Goal: Task Accomplishment & Management: Complete application form

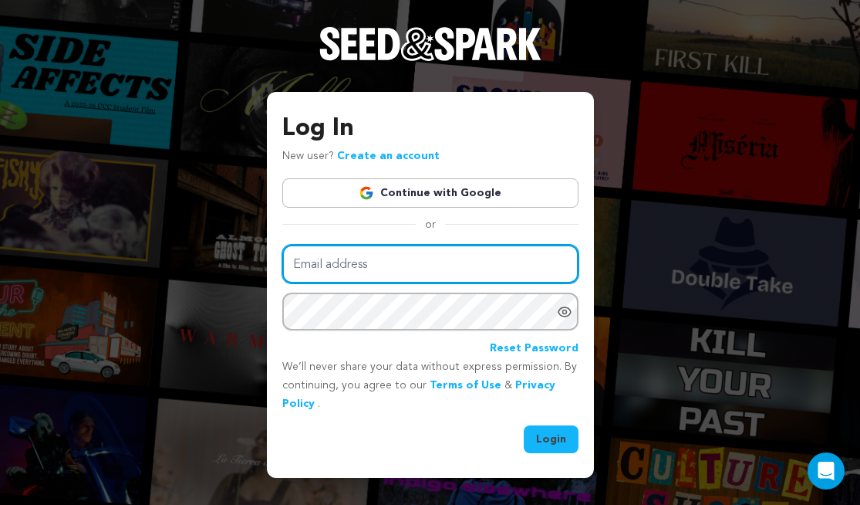
type input "hayley.bensmiller@gmail.com"
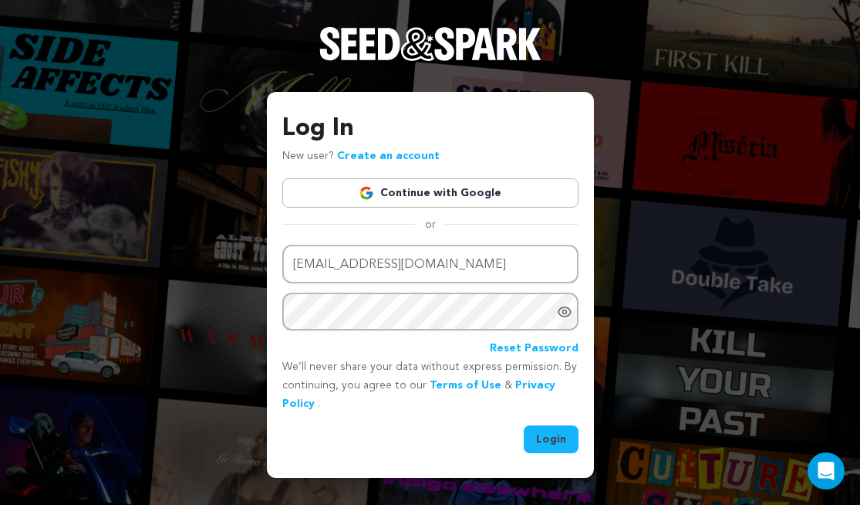
click at [534, 441] on button "Login" at bounding box center [551, 439] width 55 height 28
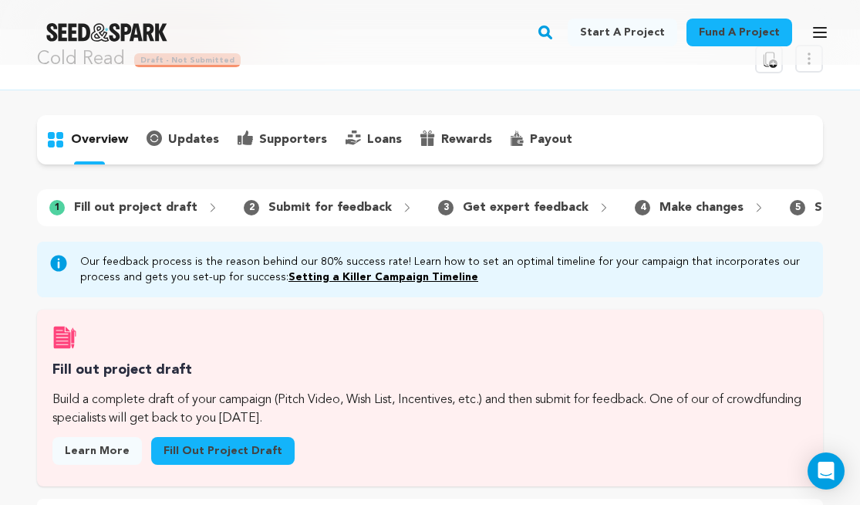
scroll to position [37, 0]
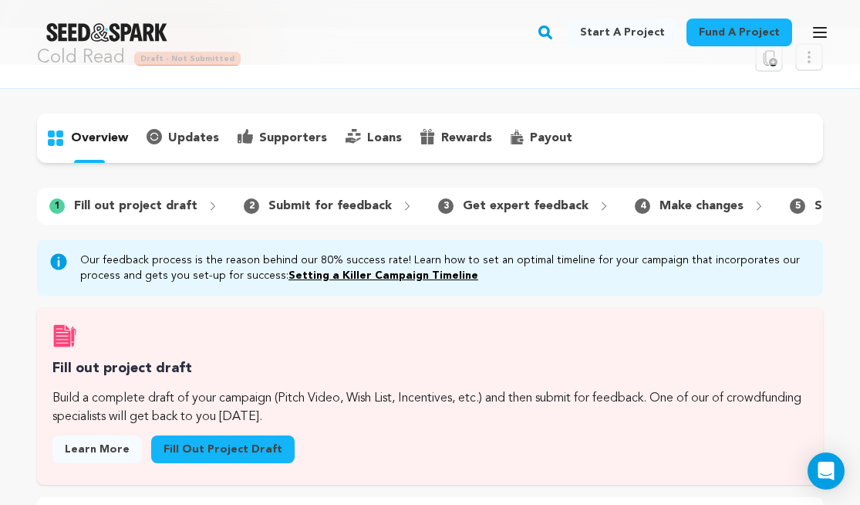
click at [262, 440] on link "Fill out project draft" at bounding box center [222, 449] width 143 height 28
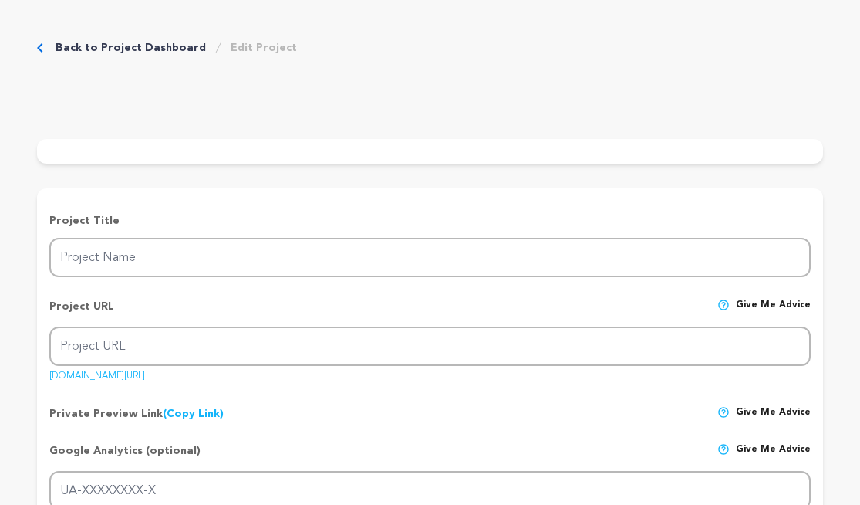
type input "Cold Read"
type input "cold-read"
type input "In 90s Hollywood, the studio teacher for a child star falls for a femme fatale …"
type textarea "[GEOGRAPHIC_DATA], 1997. The wild west of low-budget independent cinema. The st…"
type textarea "COLD READ is a nuanced story of abuse and the responsibility we have to one ano…"
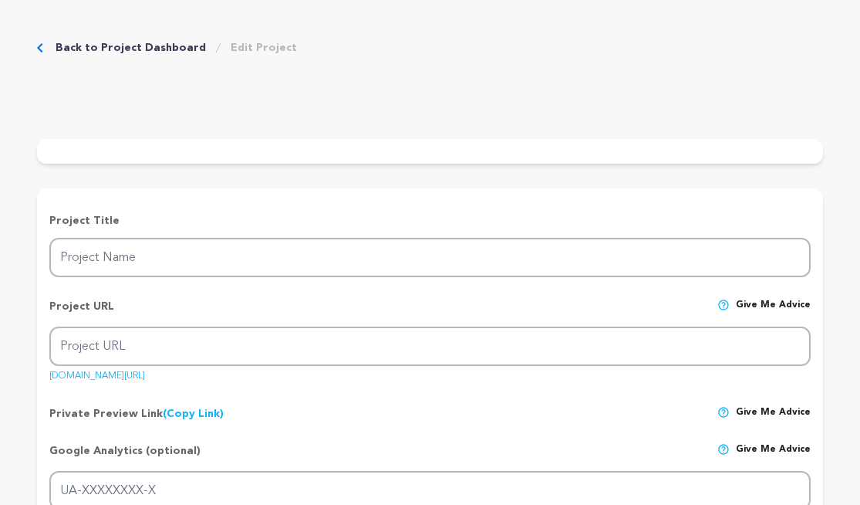
radio input "true"
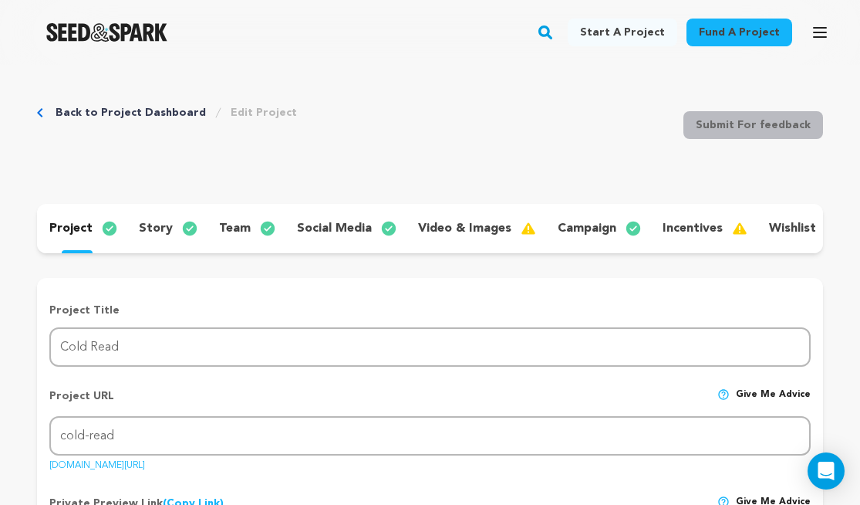
click at [241, 220] on p "team" at bounding box center [235, 228] width 32 height 19
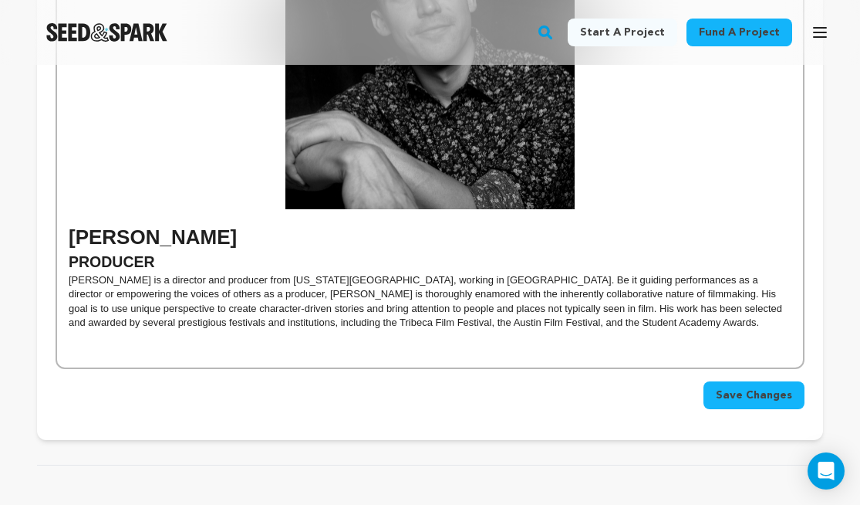
scroll to position [2142, 0]
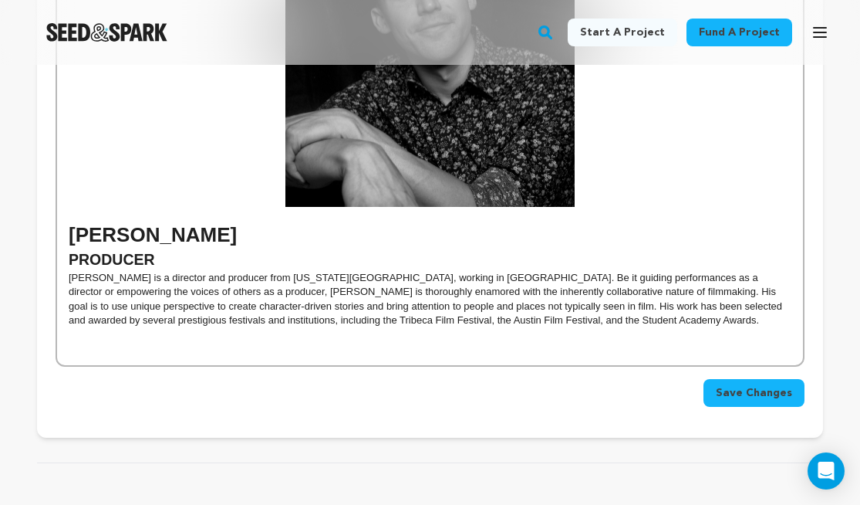
click at [589, 305] on p "[PERSON_NAME] is a director and producer from [US_STATE][GEOGRAPHIC_DATA], work…" at bounding box center [430, 299] width 723 height 57
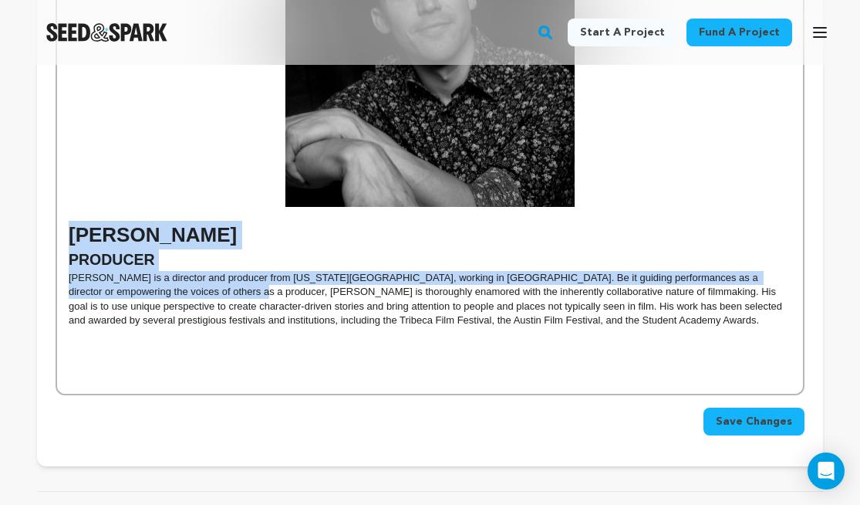
drag, startPoint x: 70, startPoint y: 216, endPoint x: 167, endPoint y: 272, distance: 111.7
copy div "ROBERT BROGDEN PRODUCER Robert Brogden is a director and producer from Kansas C…"
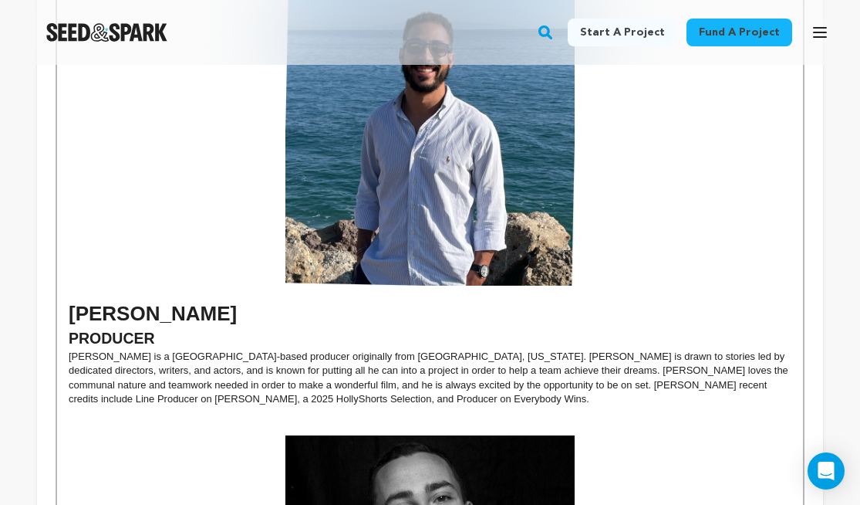
scroll to position [2125, 0]
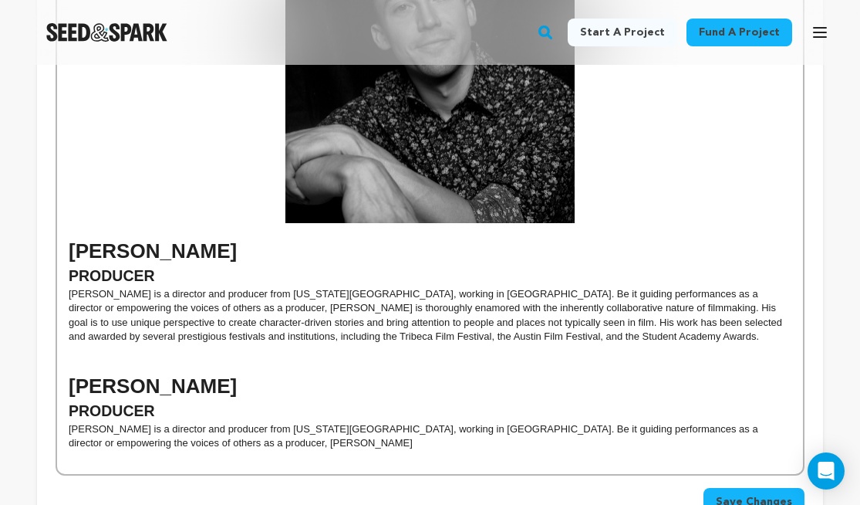
click at [186, 358] on p at bounding box center [430, 365] width 723 height 14
drag, startPoint x: 181, startPoint y: 374, endPoint x: 374, endPoint y: 384, distance: 193.1
click at [374, 384] on h1 "DICE ROSEROBERT BROGDEN" at bounding box center [430, 386] width 723 height 29
click at [95, 422] on p "Robert Brogden is a director and producer from Kansas City, working in Los Ange…" at bounding box center [430, 436] width 723 height 29
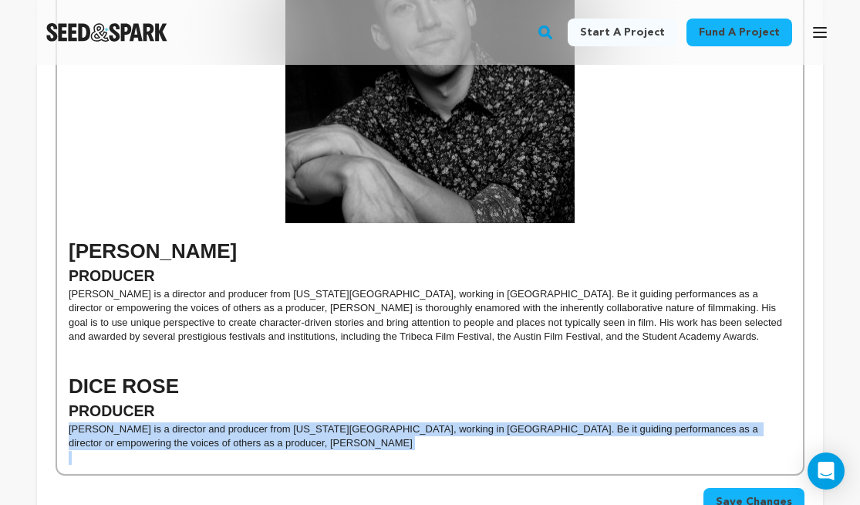
click at [95, 422] on p "Robert Brogden is a director and producer from Kansas City, working in Los Ange…" at bounding box center [430, 436] width 723 height 29
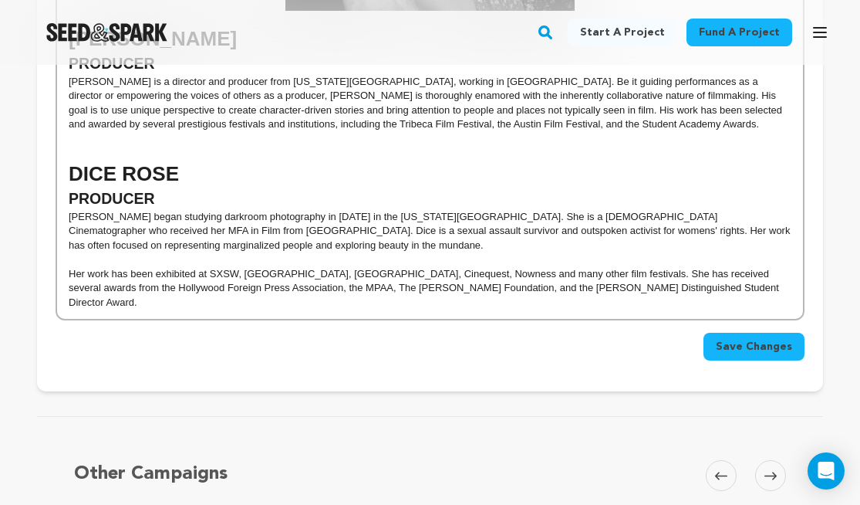
scroll to position [2220, 0]
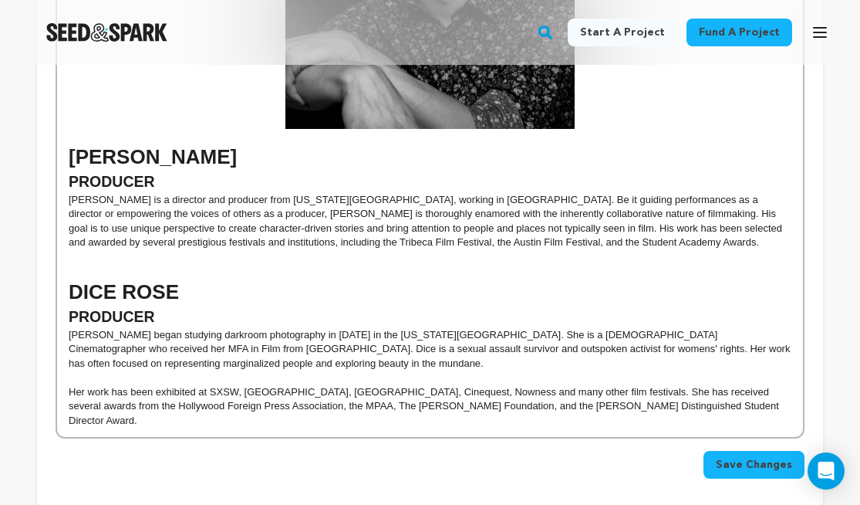
click at [89, 370] on p at bounding box center [430, 377] width 723 height 14
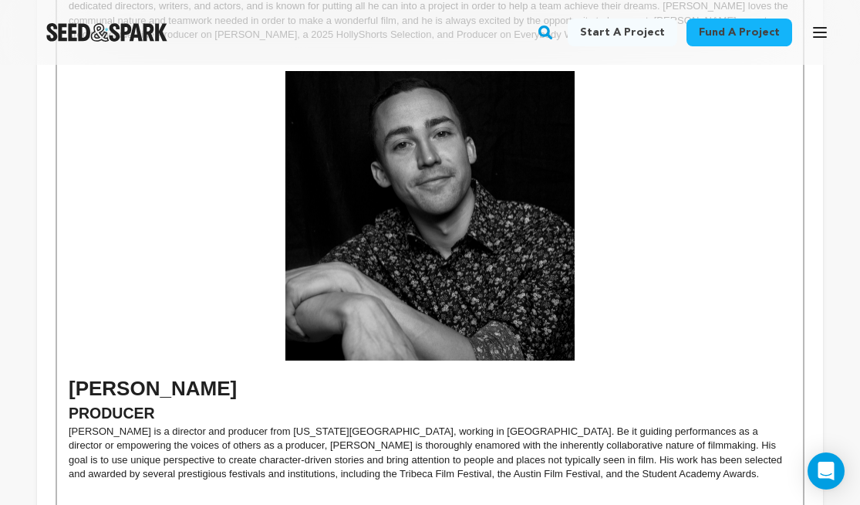
scroll to position [1984, 0]
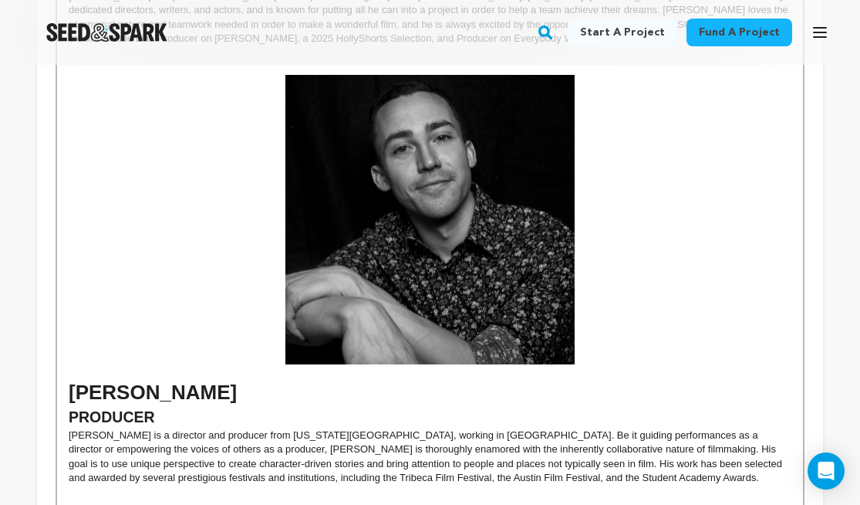
click at [275, 364] on p at bounding box center [430, 371] width 723 height 14
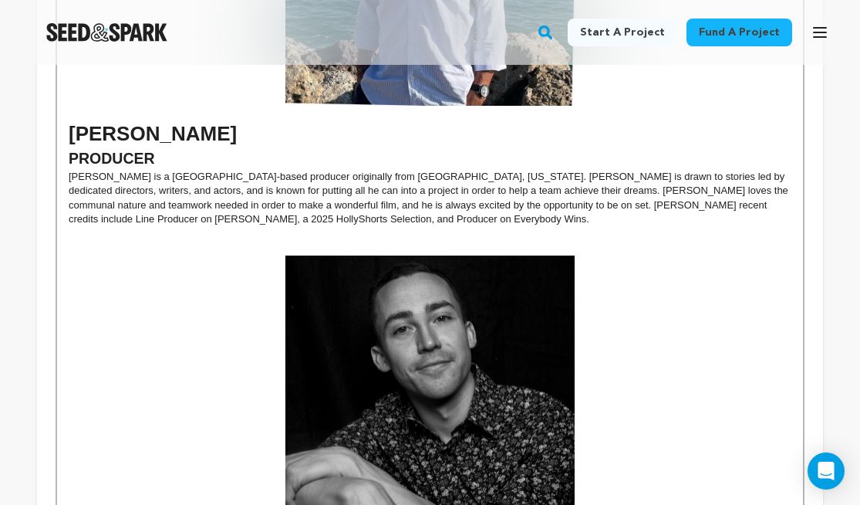
scroll to position [1803, 0]
click at [298, 241] on p at bounding box center [430, 248] width 723 height 14
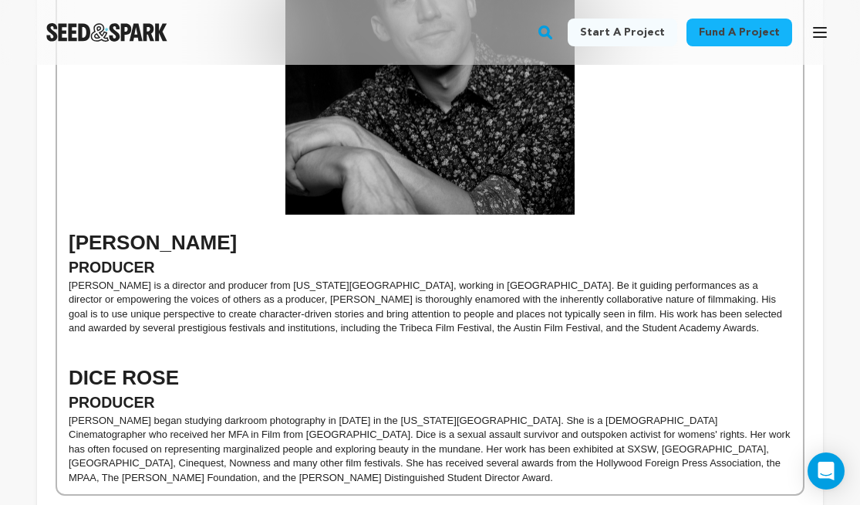
scroll to position [2194, 0]
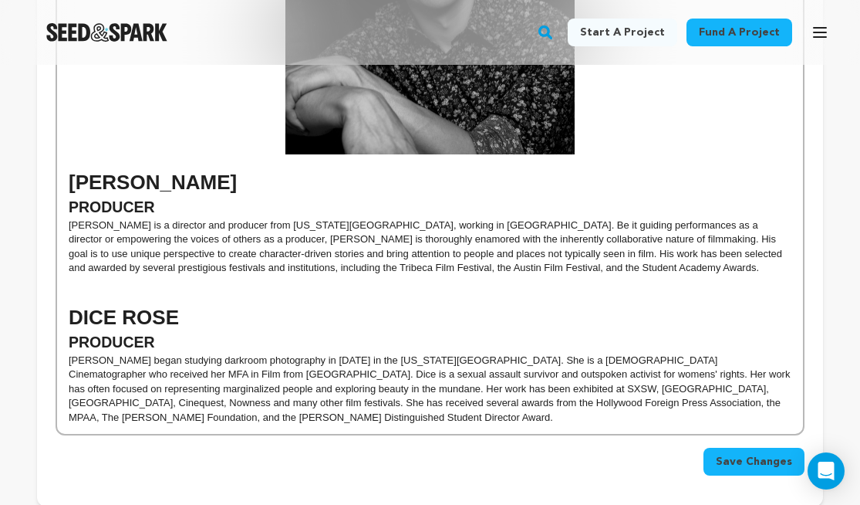
click at [91, 289] on p at bounding box center [430, 296] width 723 height 14
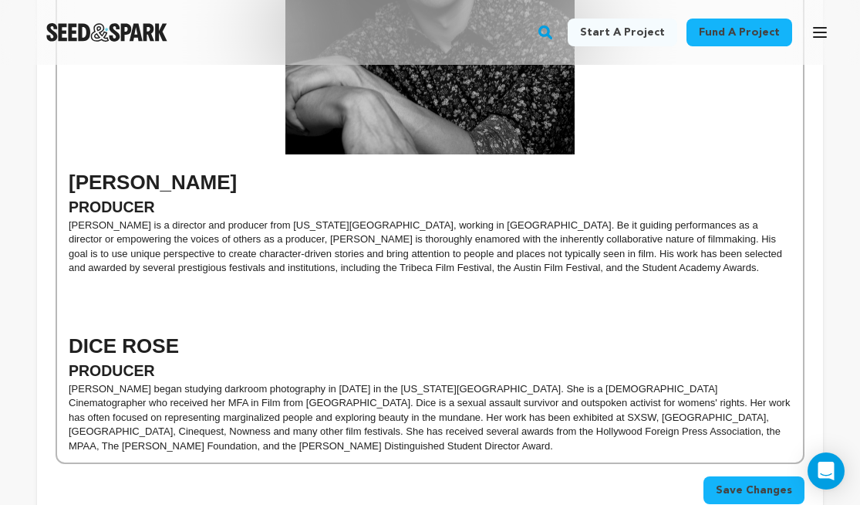
click at [129, 362] on strong "PRODUCER" at bounding box center [112, 370] width 86 height 17
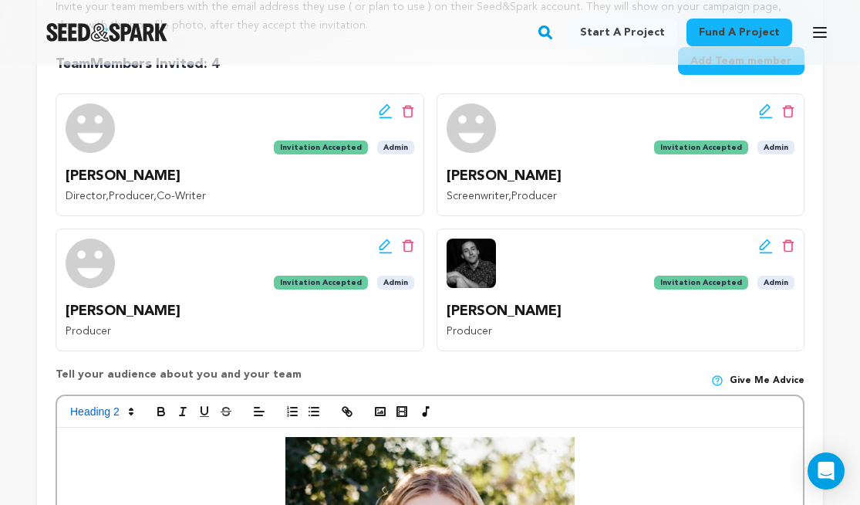
scroll to position [341, 0]
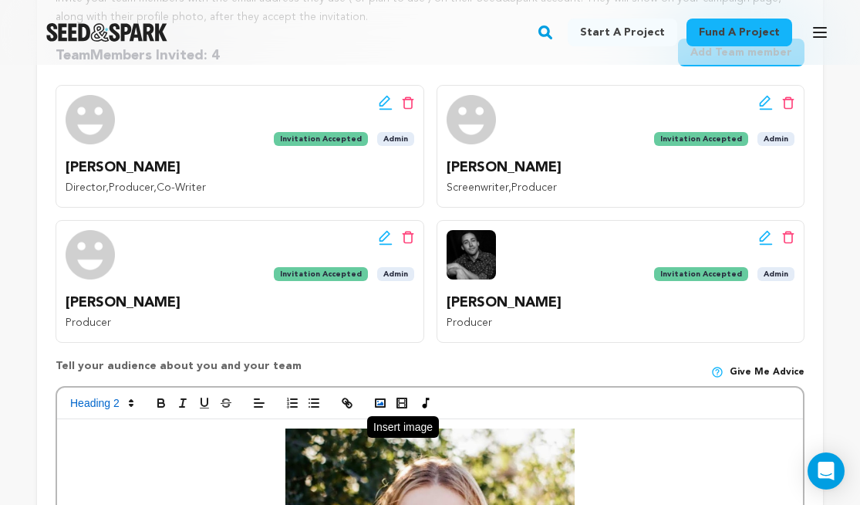
click at [379, 401] on icon "button" at bounding box center [380, 403] width 14 height 14
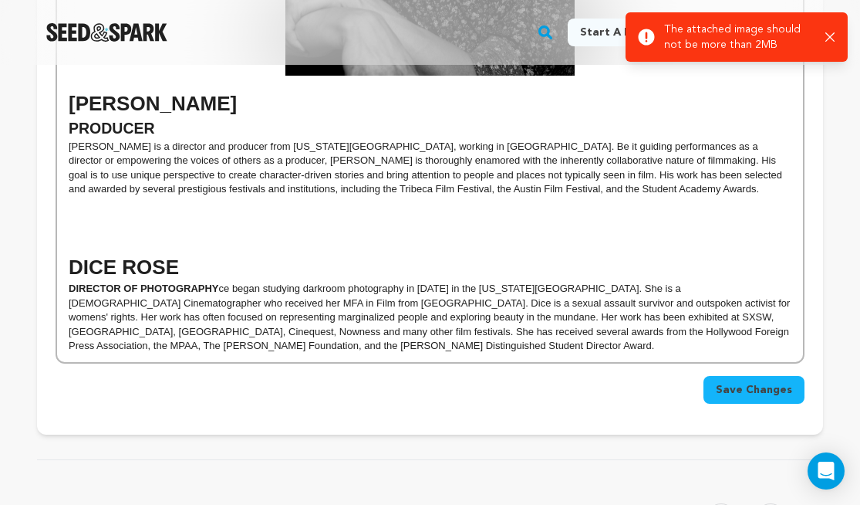
scroll to position [2254, 0]
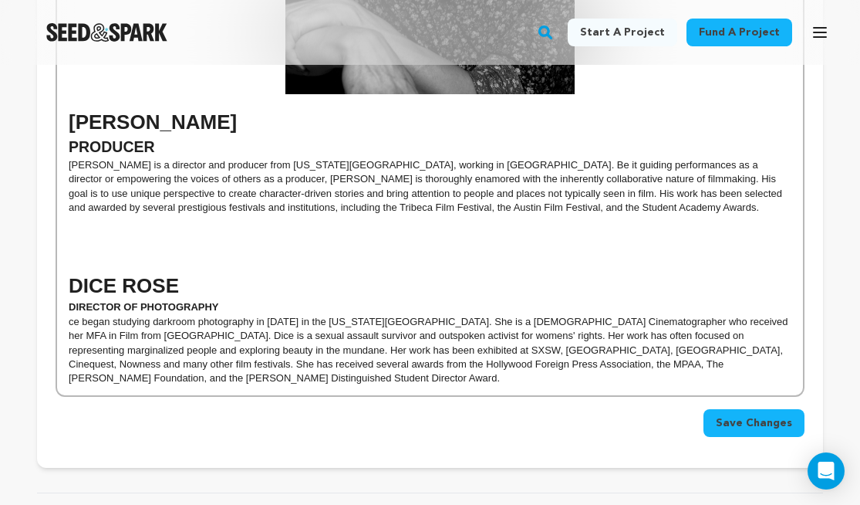
click at [198, 243] on p at bounding box center [430, 250] width 723 height 14
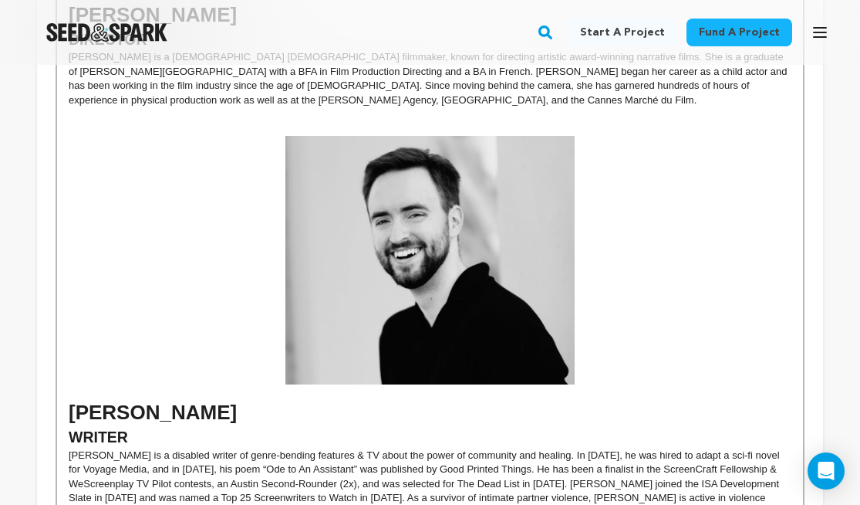
scroll to position [543, 0]
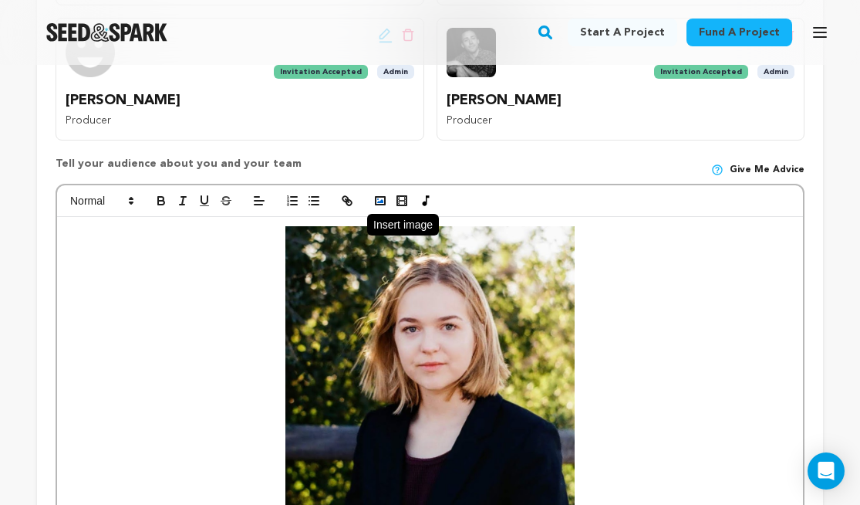
click at [380, 202] on polyline "button" at bounding box center [380, 201] width 6 height 4
click at [387, 198] on button "button" at bounding box center [381, 200] width 22 height 19
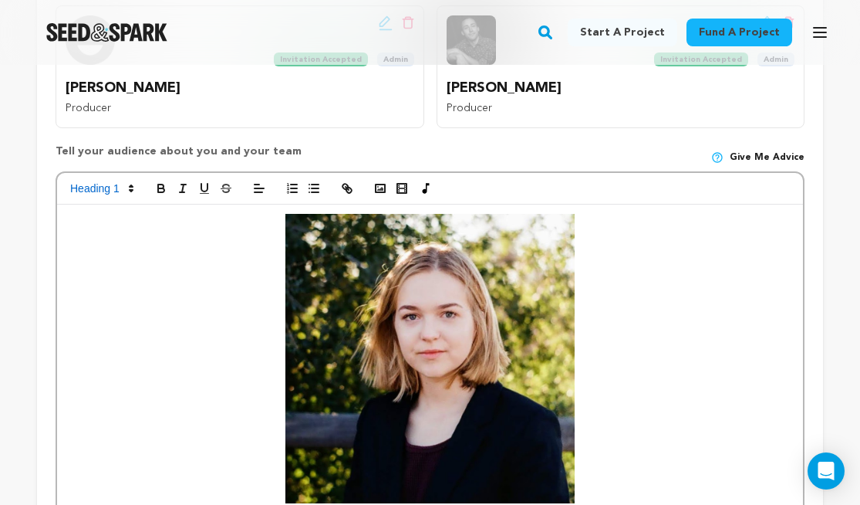
scroll to position [554, 0]
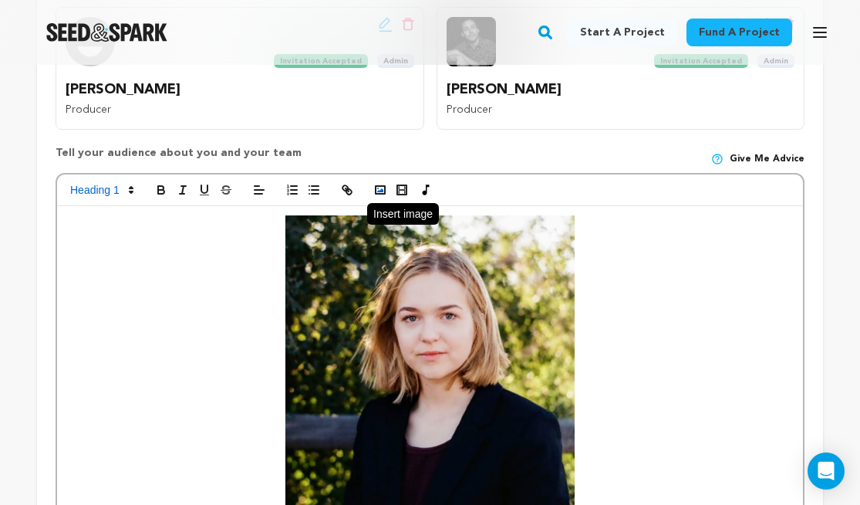
click at [382, 194] on icon "button" at bounding box center [380, 190] width 14 height 14
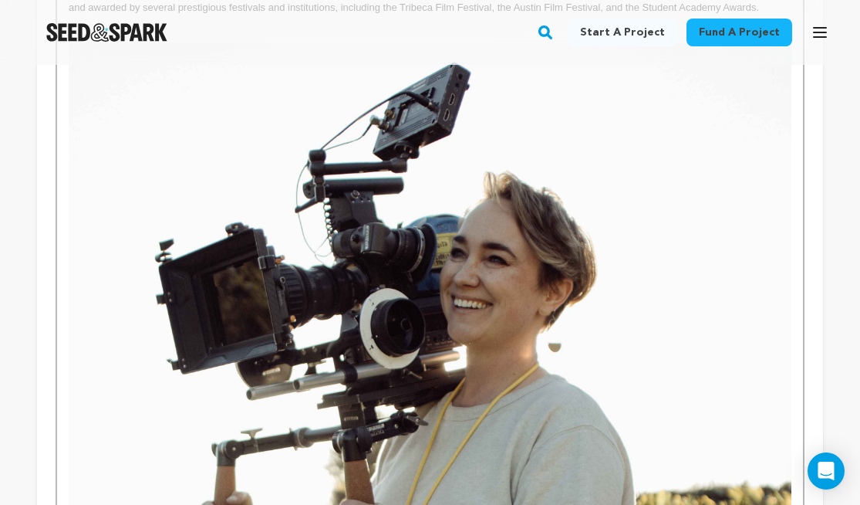
scroll to position [2368, 0]
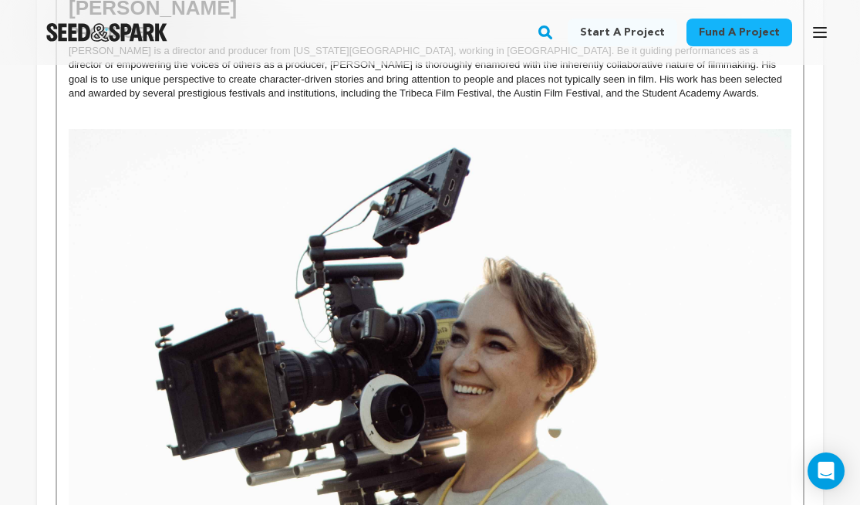
click at [503, 292] on img at bounding box center [430, 490] width 723 height 723
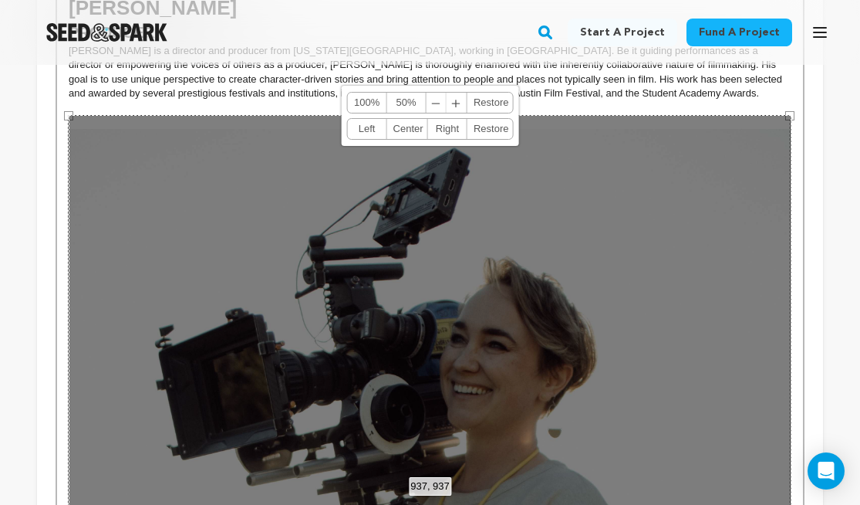
click at [414, 126] on link "Center" at bounding box center [407, 129] width 41 height 20
click at [401, 98] on link "50%" at bounding box center [406, 103] width 39 height 20
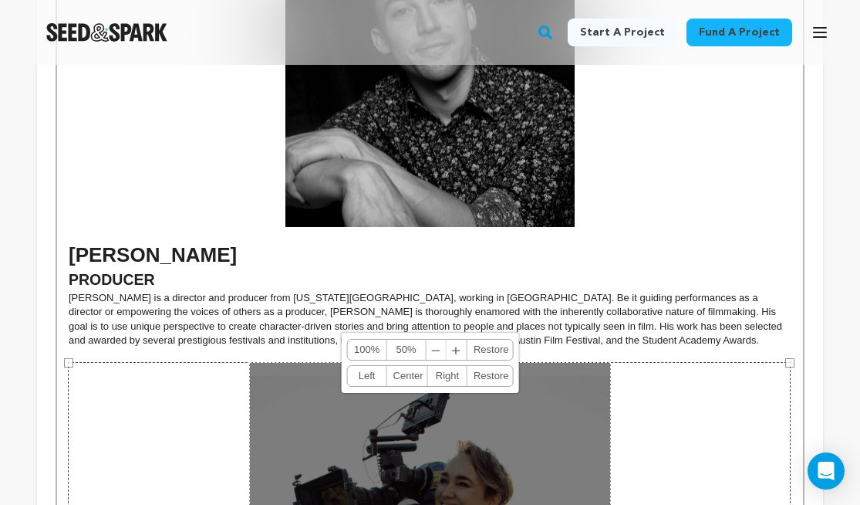
click at [457, 147] on img at bounding box center [429, 82] width 289 height 289
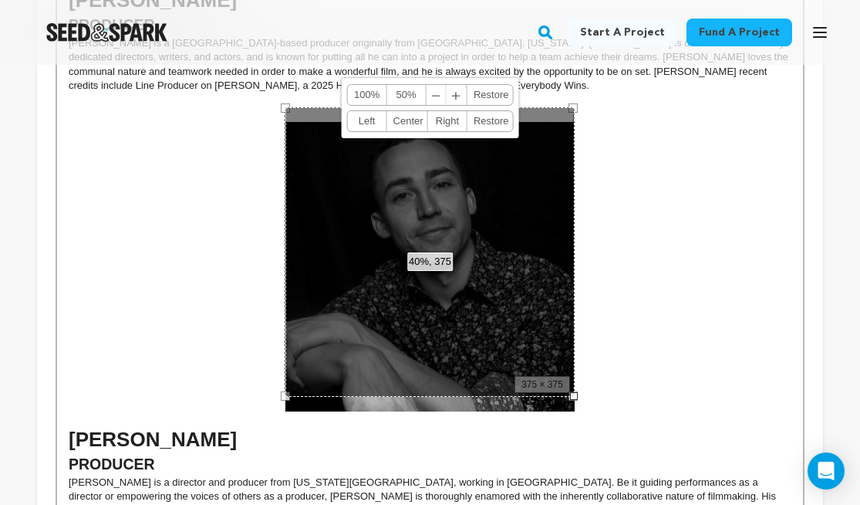
scroll to position [2122, 0]
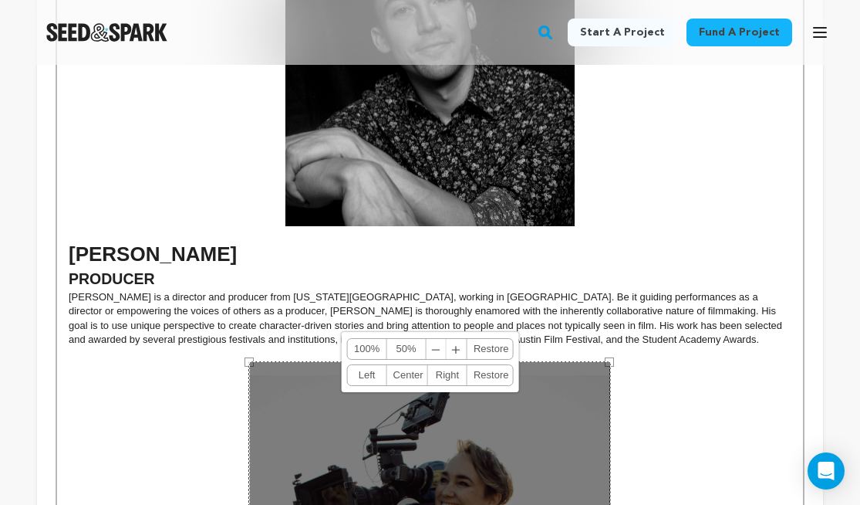
click at [435, 353] on span "﹣" at bounding box center [437, 349] width 20 height 20
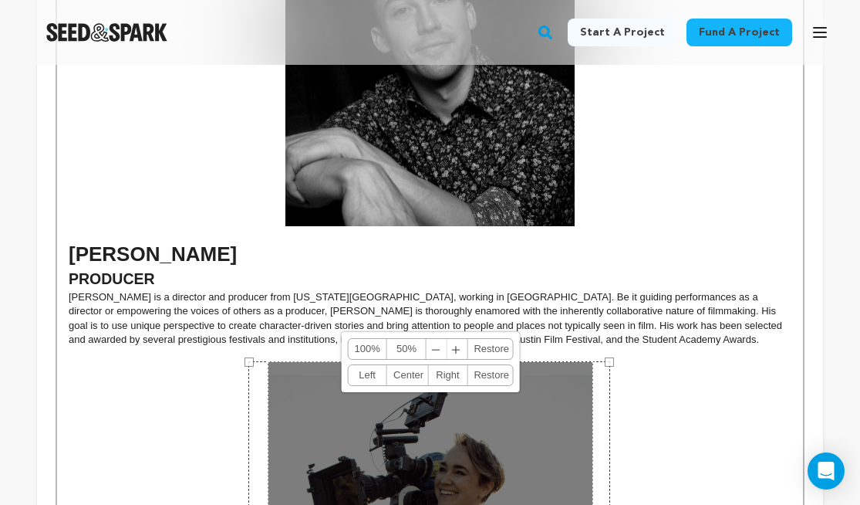
click at [436, 351] on span "﹣" at bounding box center [437, 349] width 20 height 20
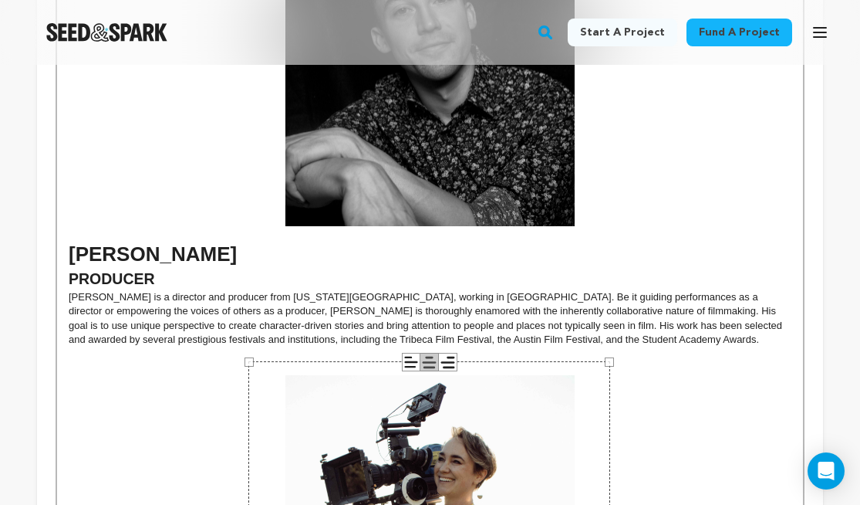
click at [447, 301] on p "[PERSON_NAME] is a director and producer from [US_STATE][GEOGRAPHIC_DATA], work…" at bounding box center [430, 318] width 723 height 57
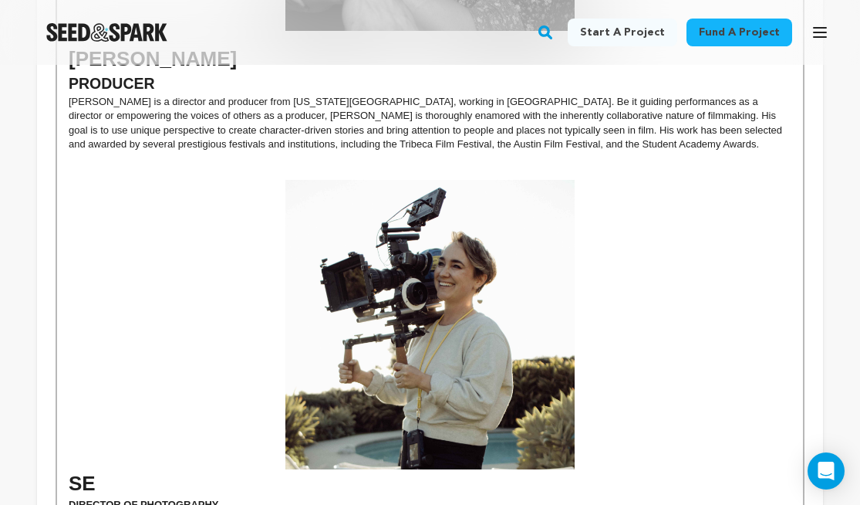
scroll to position [2379, 0]
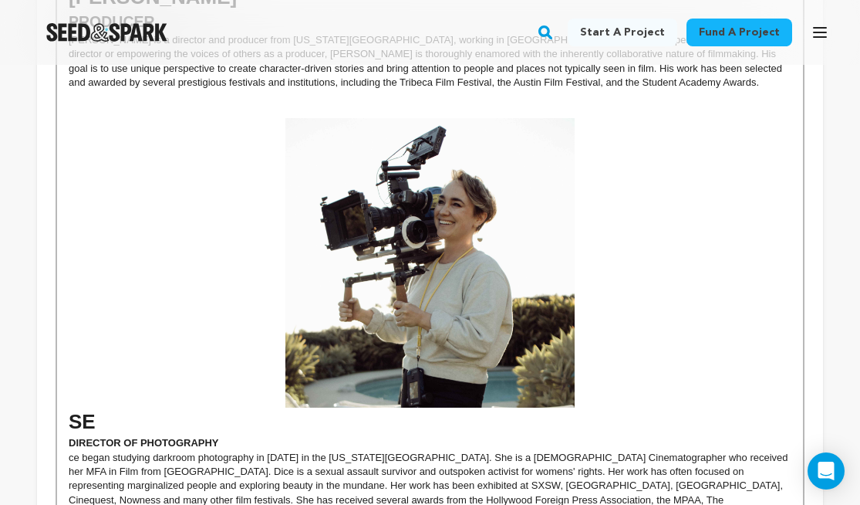
click at [447, 301] on img at bounding box center [429, 262] width 289 height 289
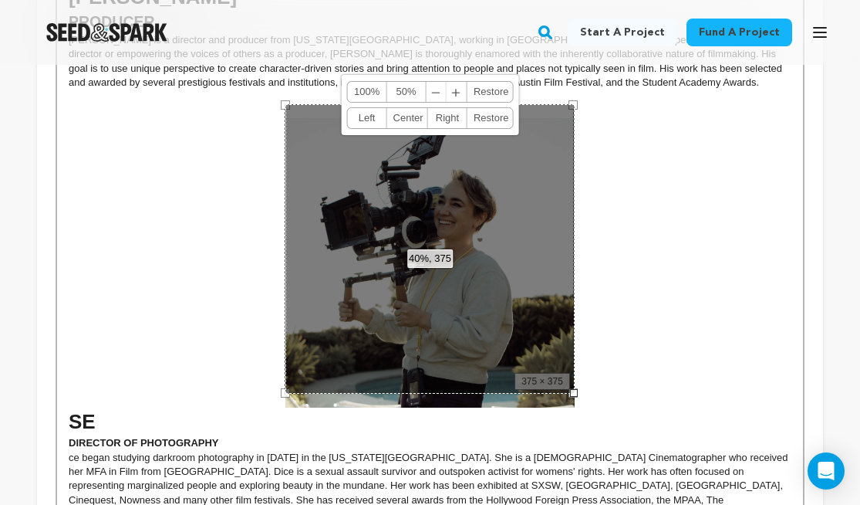
click at [331, 454] on p "ce began studying darkroom photography in 1999 in the Colorado Rockies. She is …" at bounding box center [430, 486] width 723 height 71
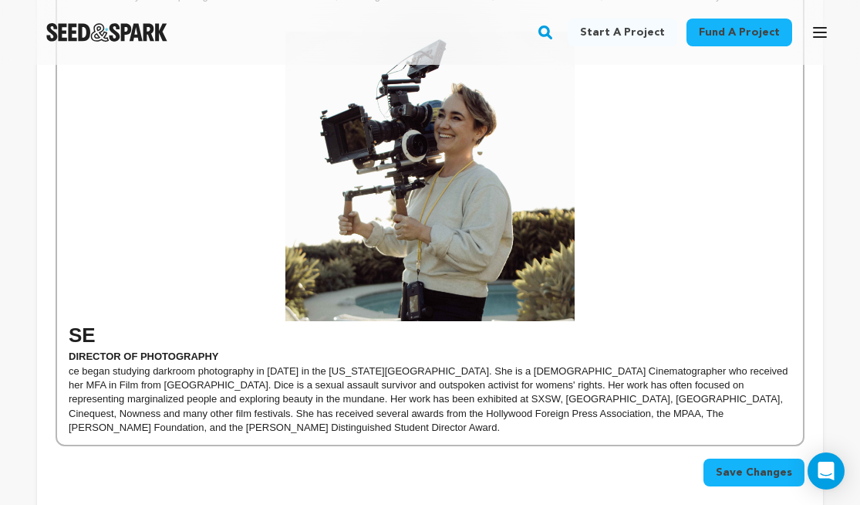
scroll to position [2466, 0]
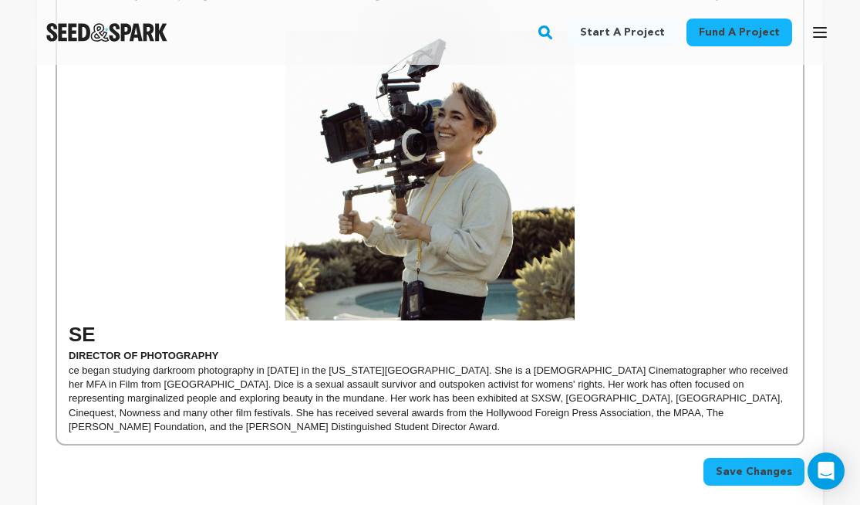
click at [69, 326] on h1 "SE" at bounding box center [430, 190] width 723 height 318
click at [69, 363] on p "ce began studying darkroom photography in 1999 in the Colorado Rockies. She is …" at bounding box center [430, 398] width 723 height 71
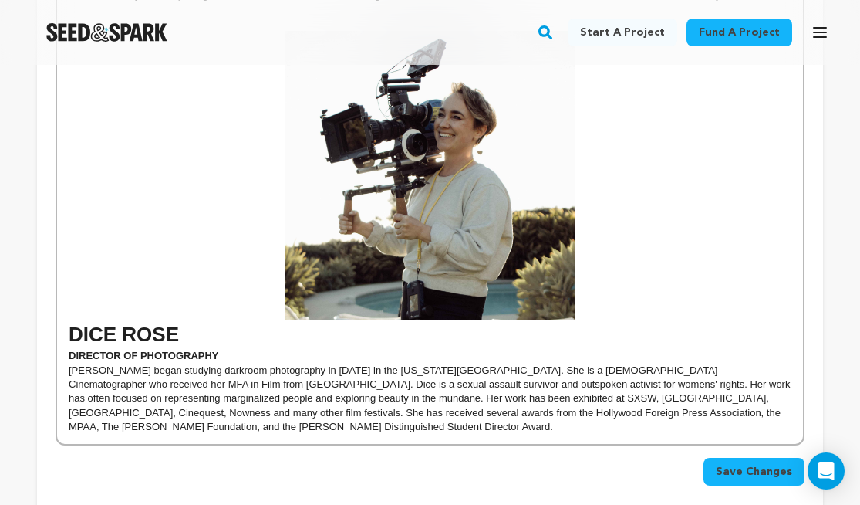
click at [69, 320] on h1 "DICE ROSE" at bounding box center [430, 190] width 723 height 318
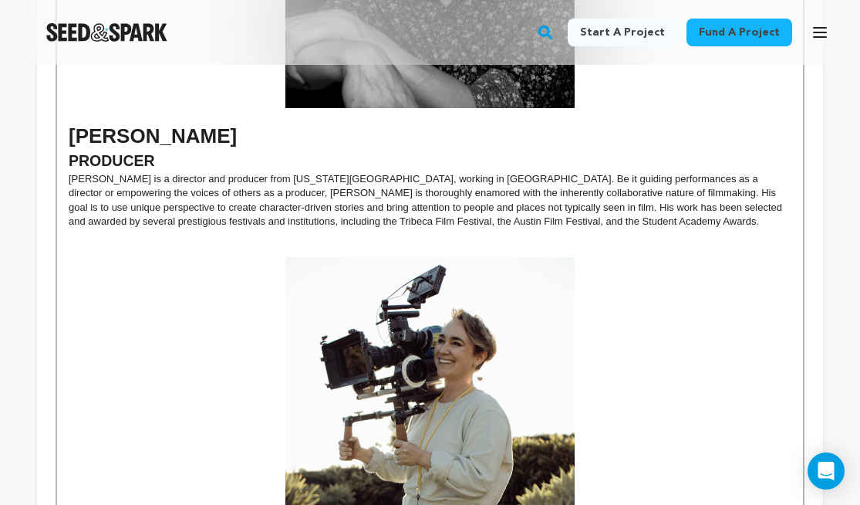
scroll to position [2219, 0]
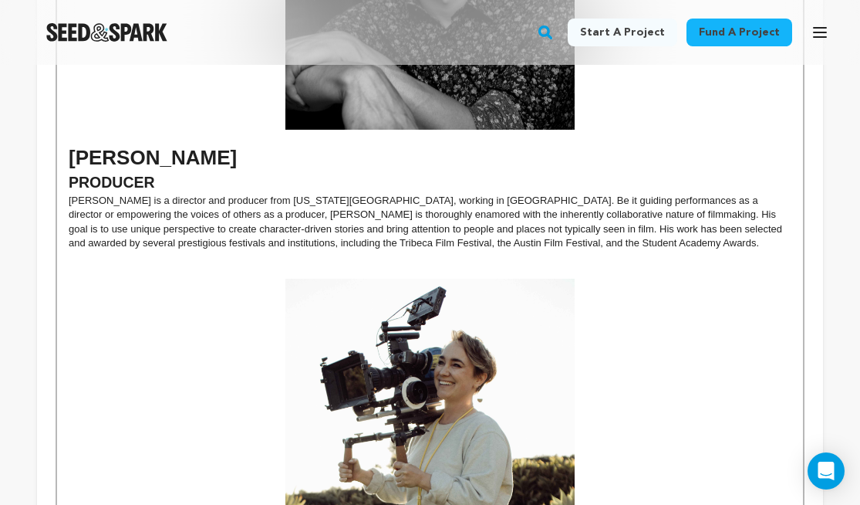
click at [302, 265] on p at bounding box center [430, 272] width 723 height 14
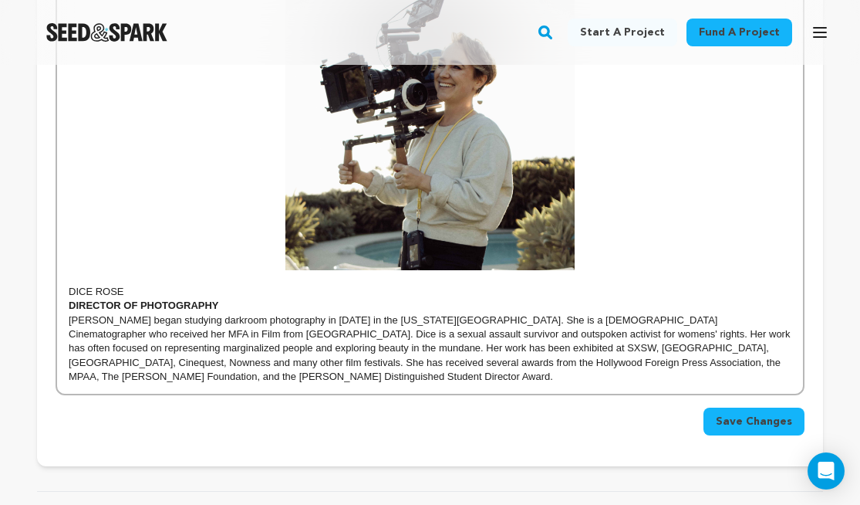
scroll to position [2522, 0]
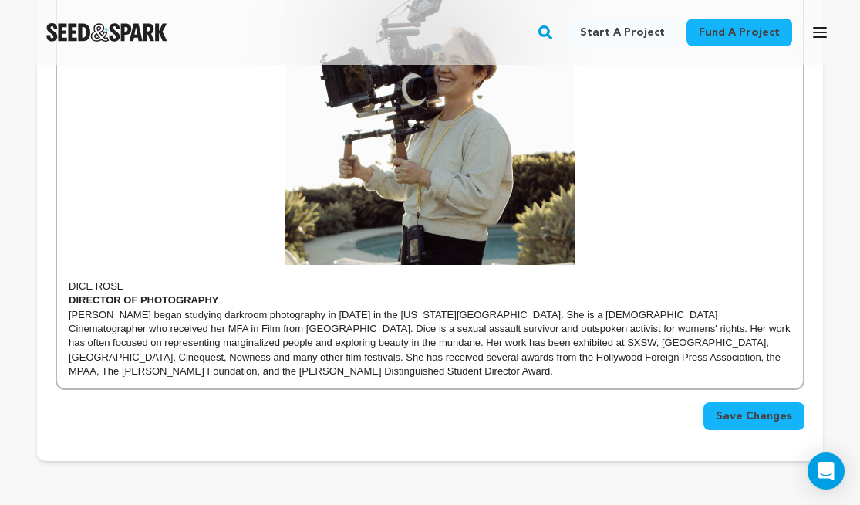
click at [102, 279] on p "DICE ROSE" at bounding box center [430, 286] width 723 height 14
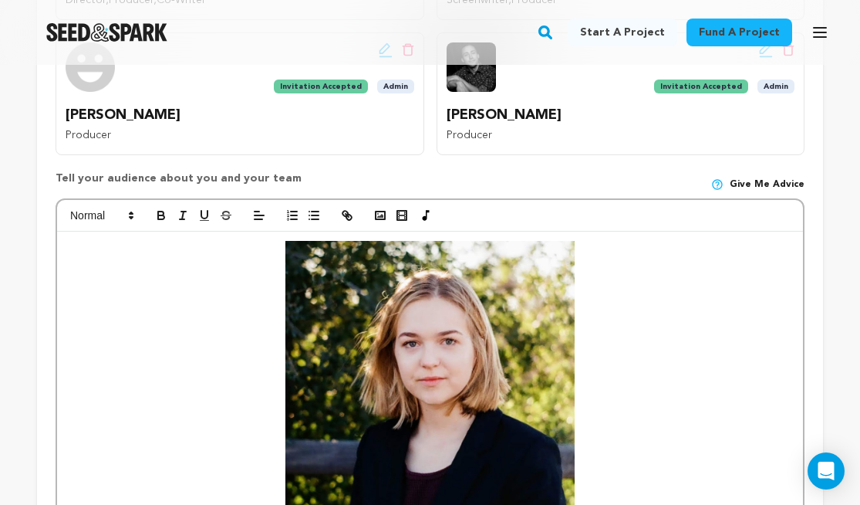
scroll to position [525, 0]
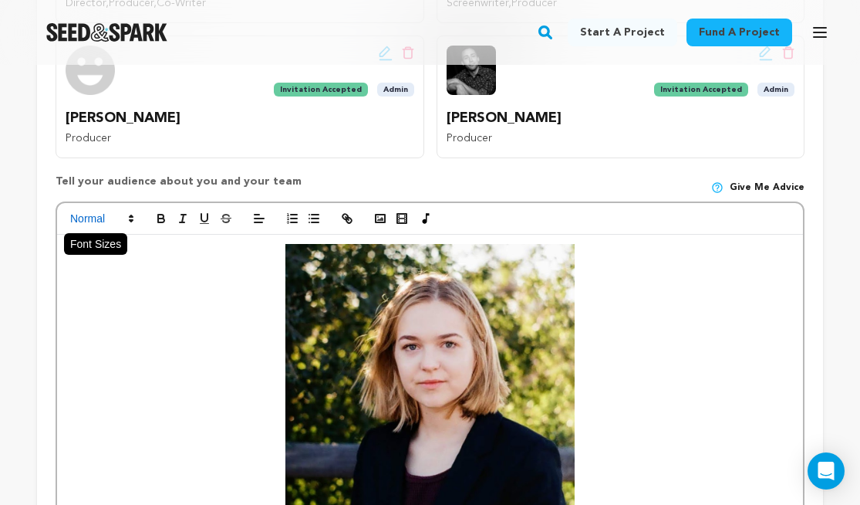
click at [91, 215] on span at bounding box center [101, 218] width 76 height 19
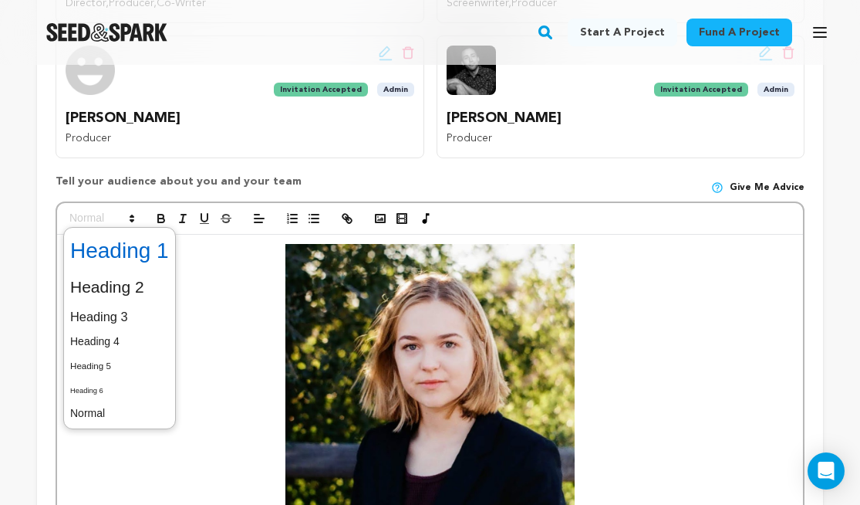
click at [109, 261] on span at bounding box center [119, 251] width 99 height 40
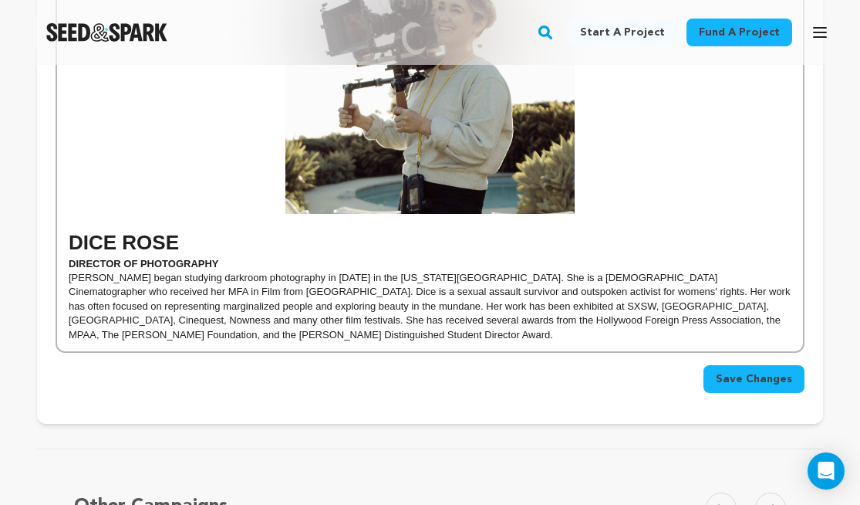
scroll to position [2580, 0]
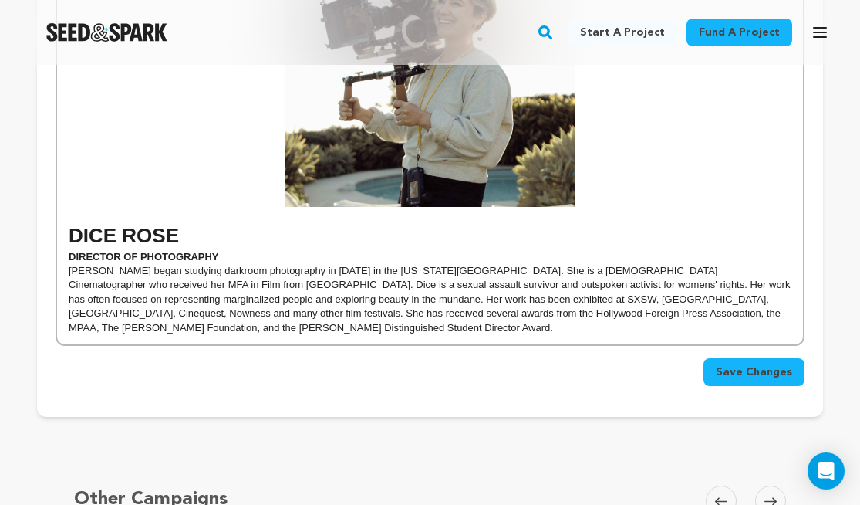
click at [123, 275] on p "[PERSON_NAME] began studying darkroom photography in [DATE] in the [US_STATE][G…" at bounding box center [430, 299] width 723 height 71
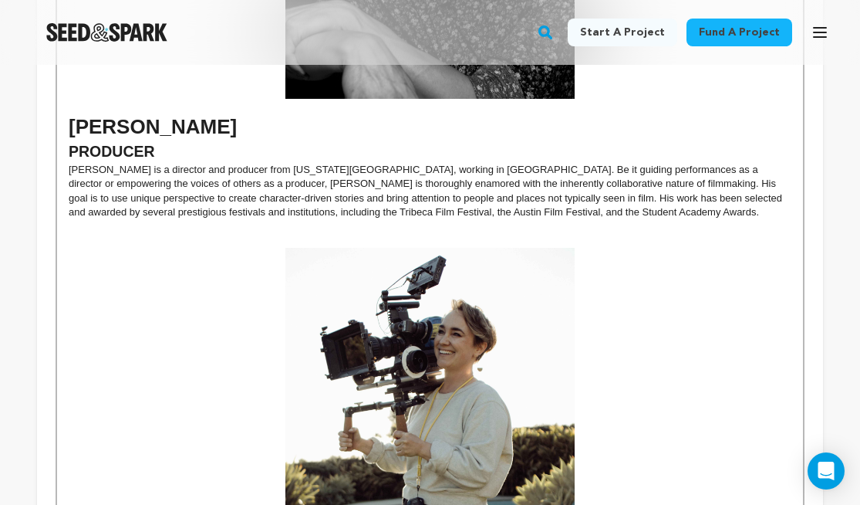
scroll to position [2412, 0]
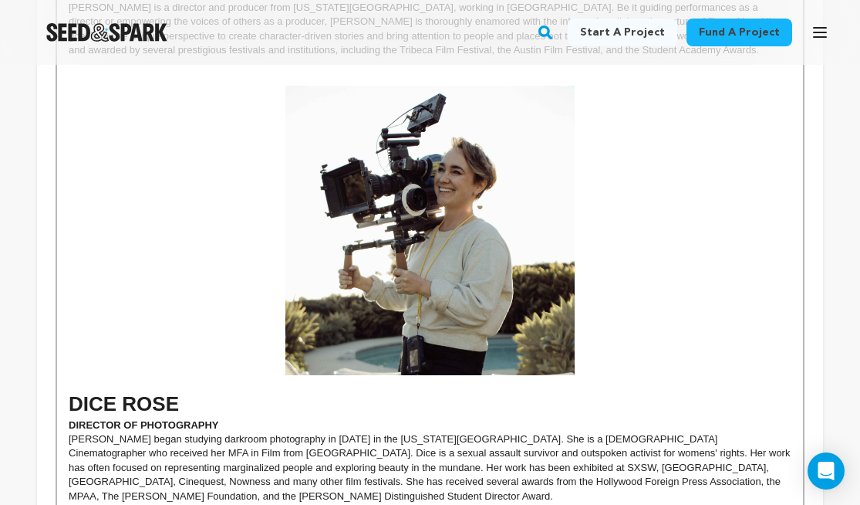
click at [128, 419] on strong "DIRECTOR OF PHOTOGRAPHY" at bounding box center [144, 425] width 150 height 12
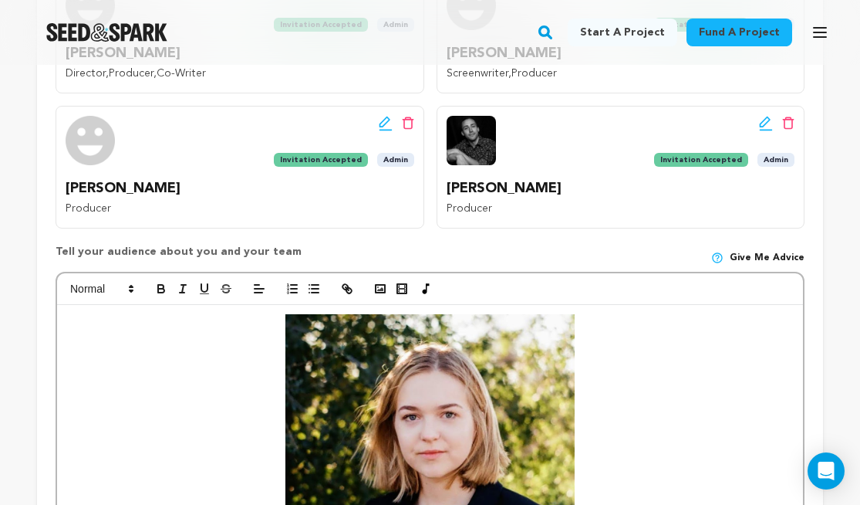
scroll to position [298, 0]
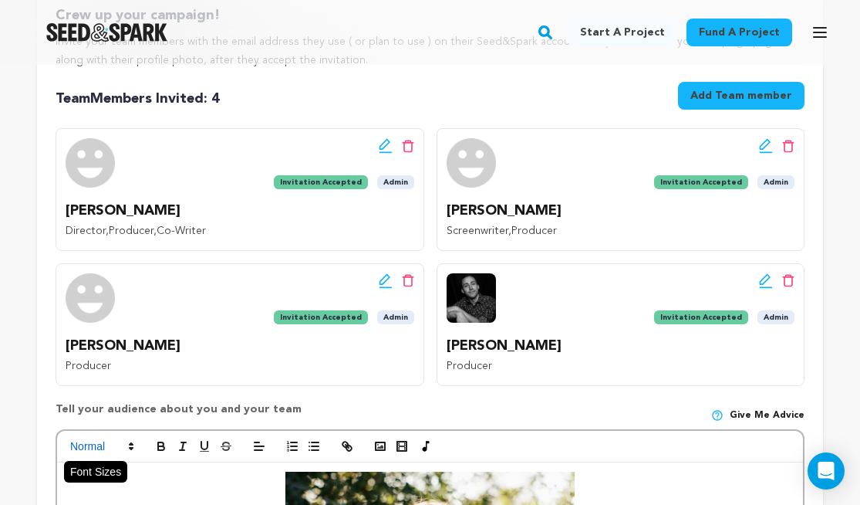
click at [103, 446] on span at bounding box center [101, 446] width 76 height 19
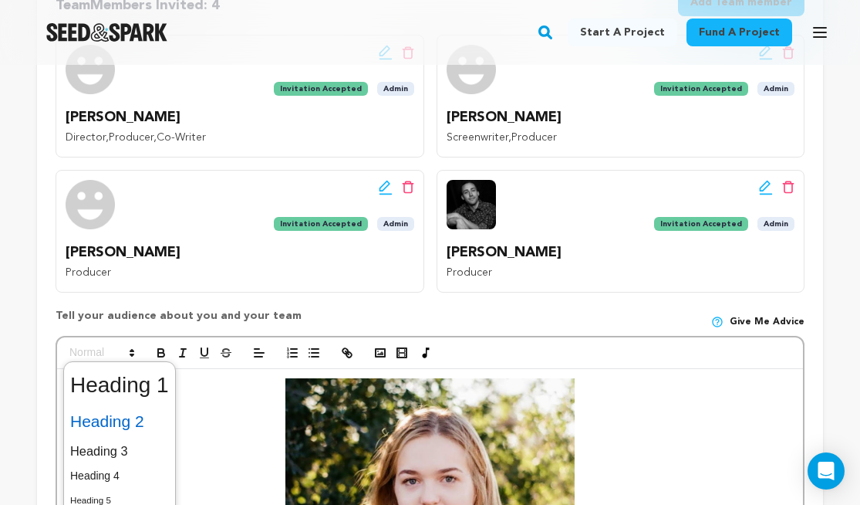
click at [104, 424] on span at bounding box center [119, 421] width 99 height 32
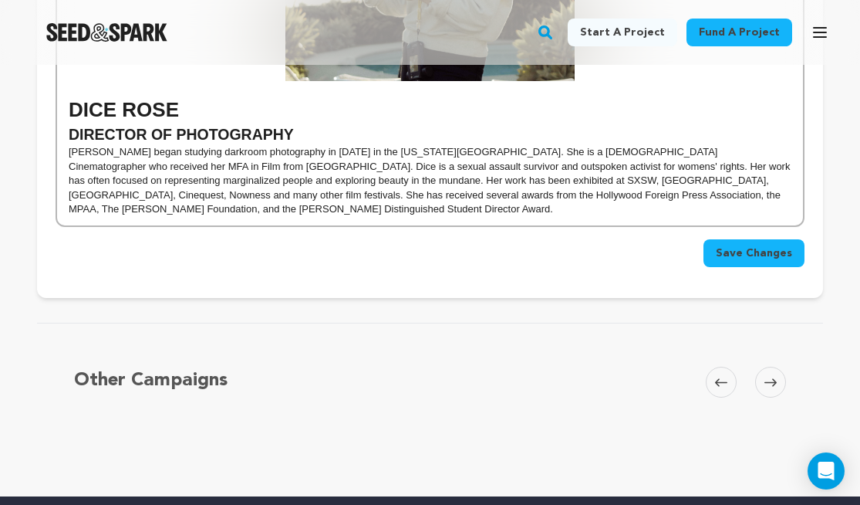
scroll to position [2592, 0]
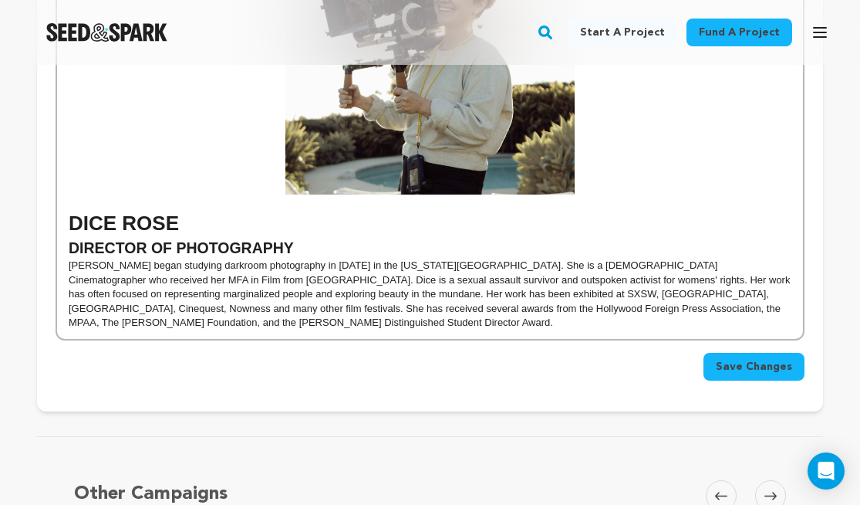
click at [196, 262] on p "[PERSON_NAME] began studying darkroom photography in [DATE] in the [US_STATE][G…" at bounding box center [430, 293] width 723 height 71
click at [763, 295] on p "[PERSON_NAME] began studying darkroom photography in [DATE] in the [US_STATE][G…" at bounding box center [430, 293] width 723 height 71
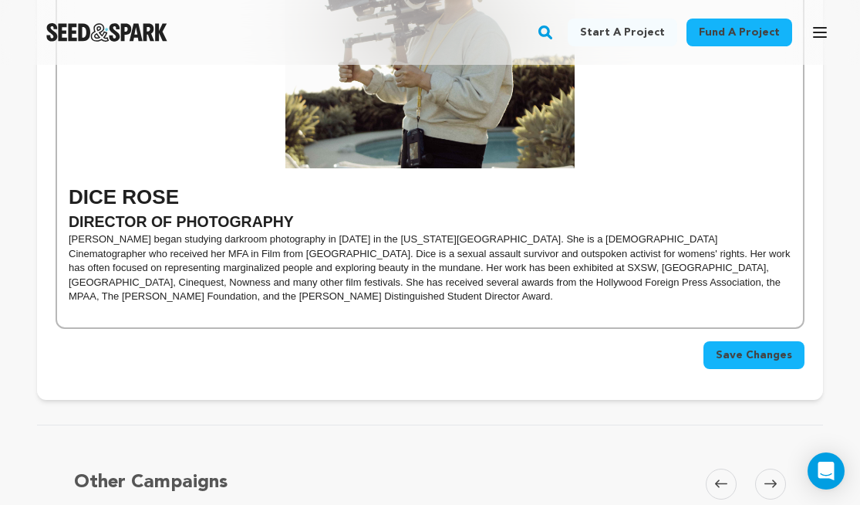
scroll to position [2641, 0]
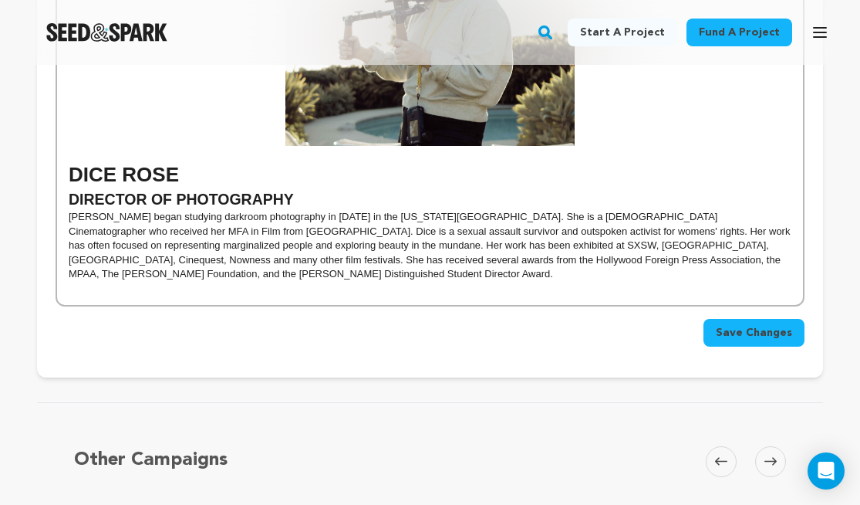
click at [745, 319] on div "Save Changes" at bounding box center [430, 333] width 749 height 28
click at [743, 325] on span "Save Changes" at bounding box center [754, 332] width 76 height 15
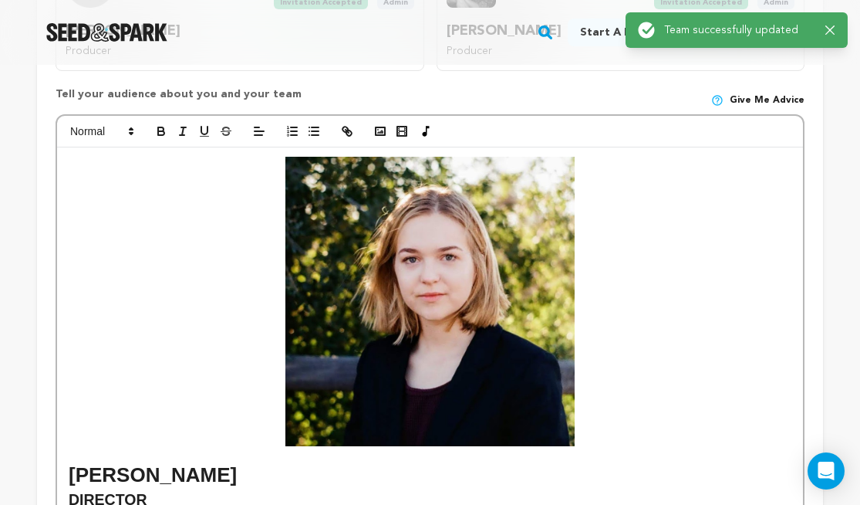
scroll to position [0, 0]
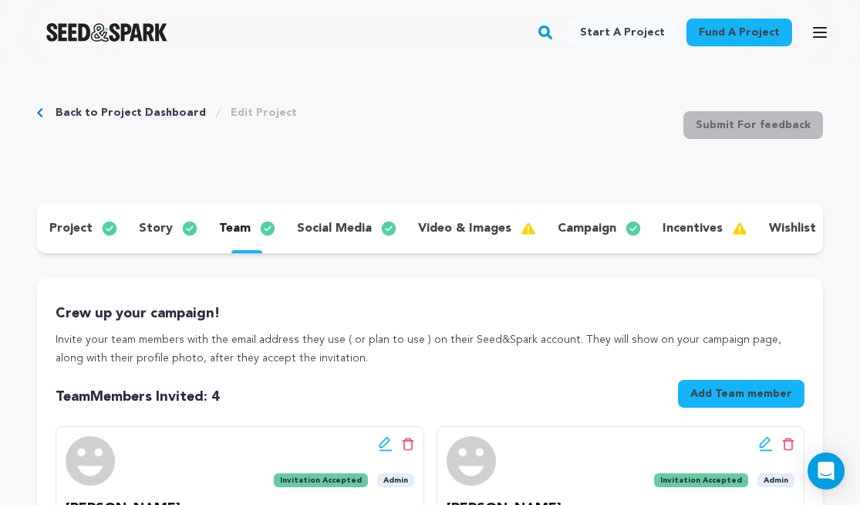
click at [788, 224] on p "wishlist" at bounding box center [792, 228] width 47 height 19
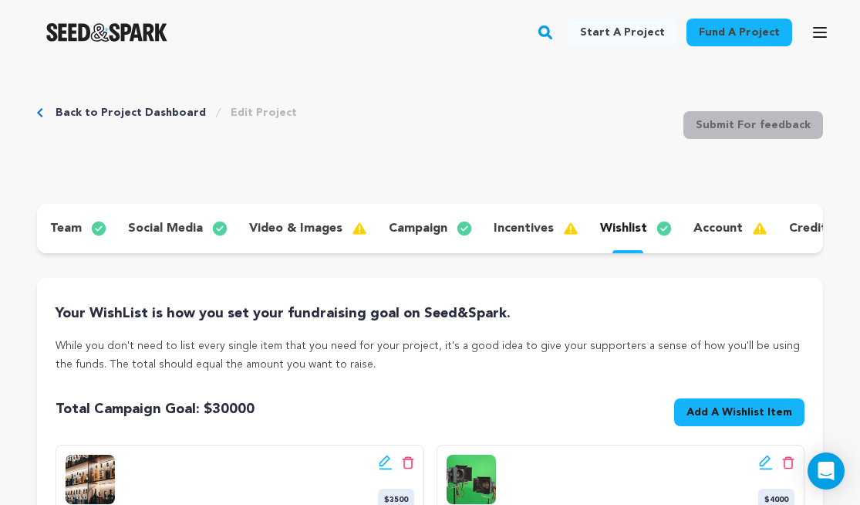
scroll to position [0, 227]
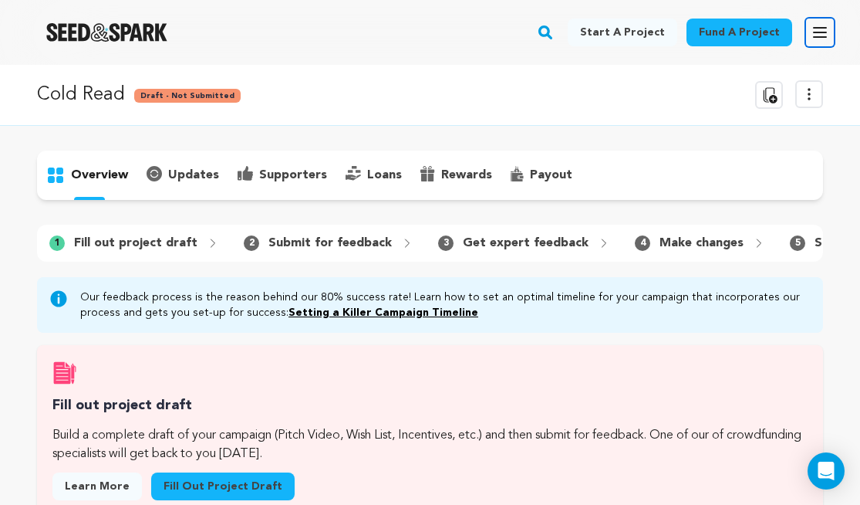
click at [827, 31] on icon "button" at bounding box center [820, 32] width 19 height 19
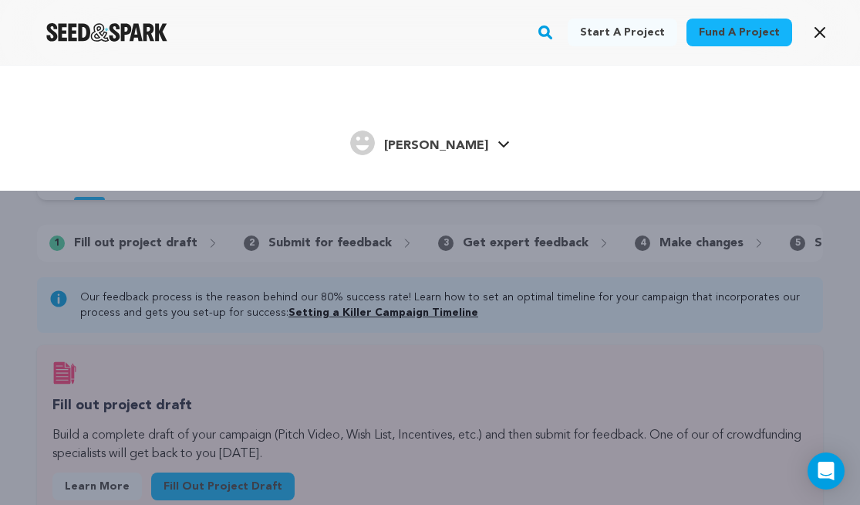
click at [498, 141] on icon at bounding box center [504, 144] width 12 height 8
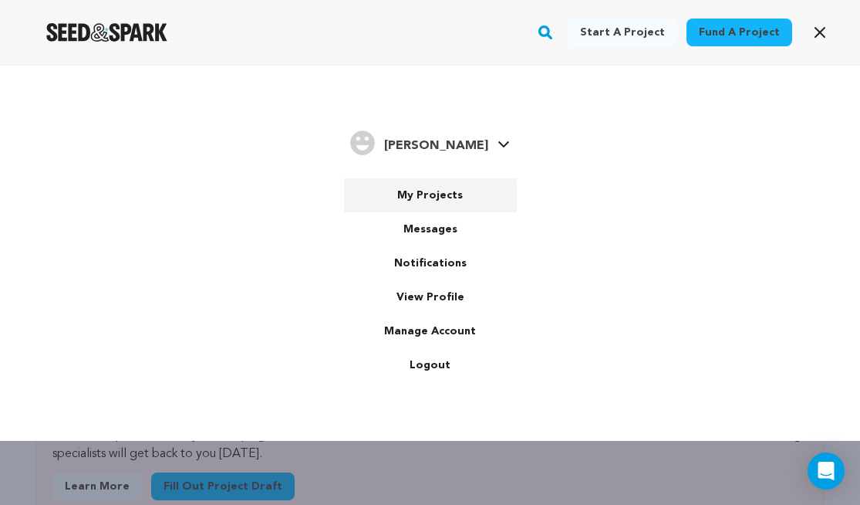
click at [415, 194] on link "My Projects" at bounding box center [430, 195] width 173 height 34
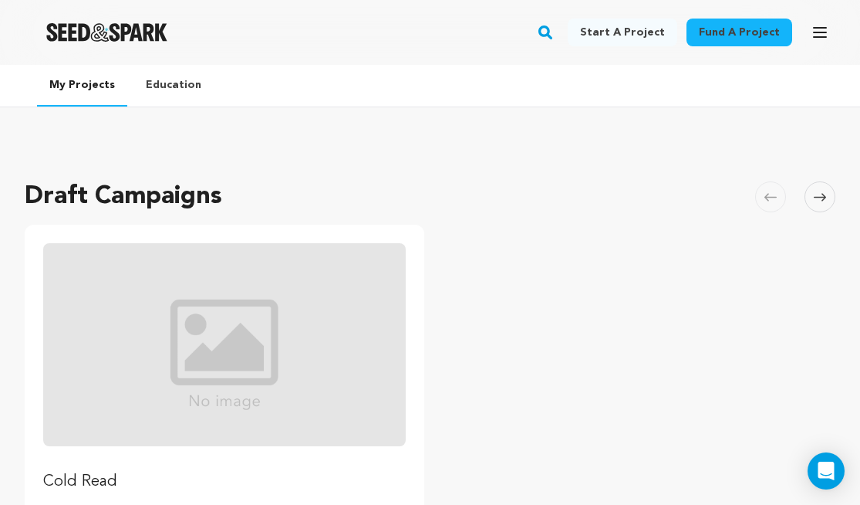
click at [268, 308] on img "Fund Cold Read" at bounding box center [224, 344] width 363 height 203
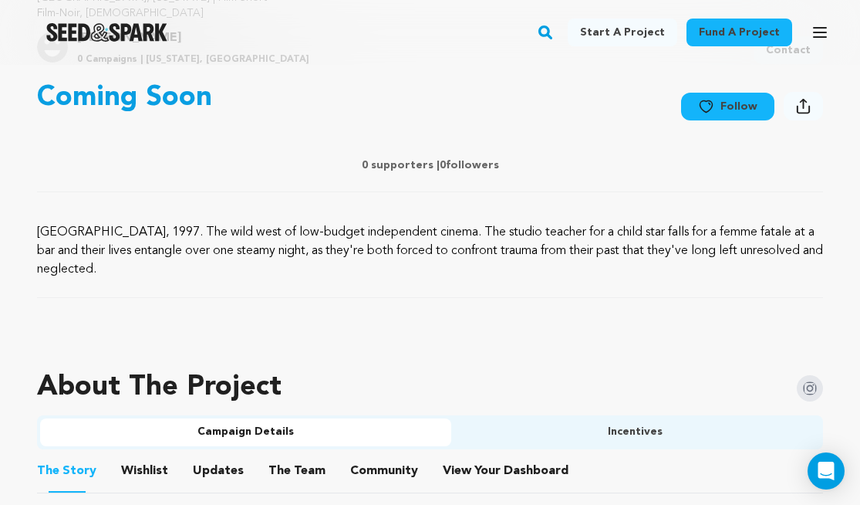
scroll to position [588, 0]
click at [41, 230] on p "[GEOGRAPHIC_DATA], 1997. The wild west of low-budget independent cinema. The st…" at bounding box center [430, 250] width 786 height 56
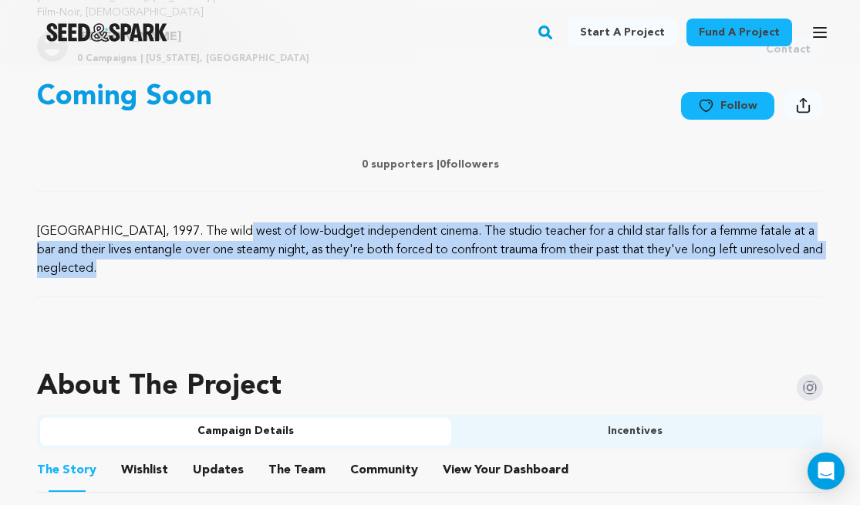
click at [41, 230] on p "[GEOGRAPHIC_DATA], 1997. The wild west of low-budget independent cinema. The st…" at bounding box center [430, 250] width 786 height 56
copy div "[GEOGRAPHIC_DATA], 1997. The wild west of low-budget independent cinema. The st…"
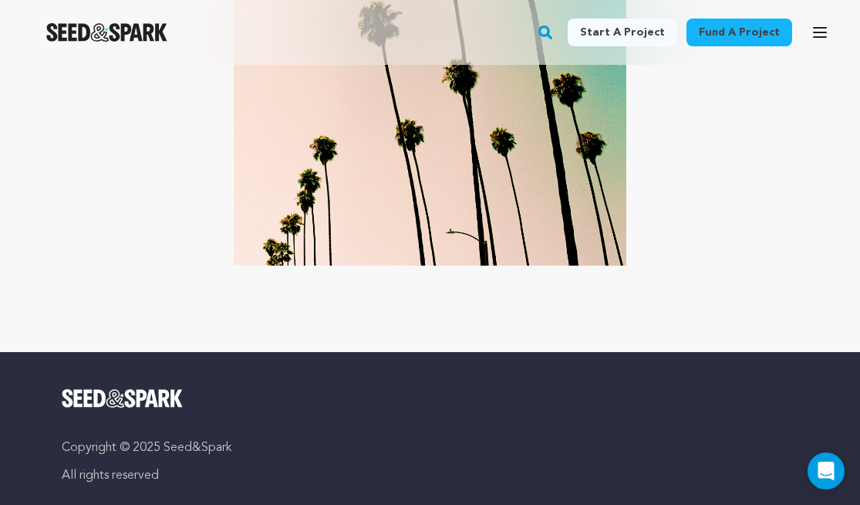
scroll to position [3920, 0]
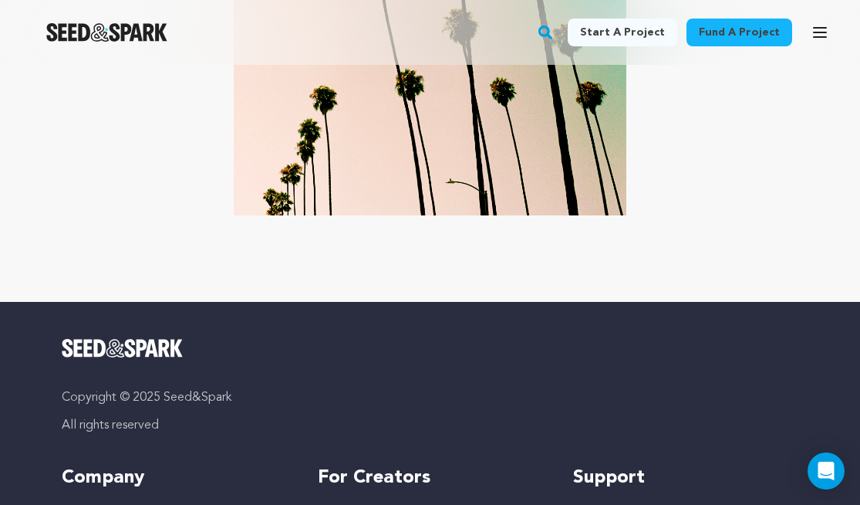
drag, startPoint x: 39, startPoint y: 164, endPoint x: 313, endPoint y: 128, distance: 276.3
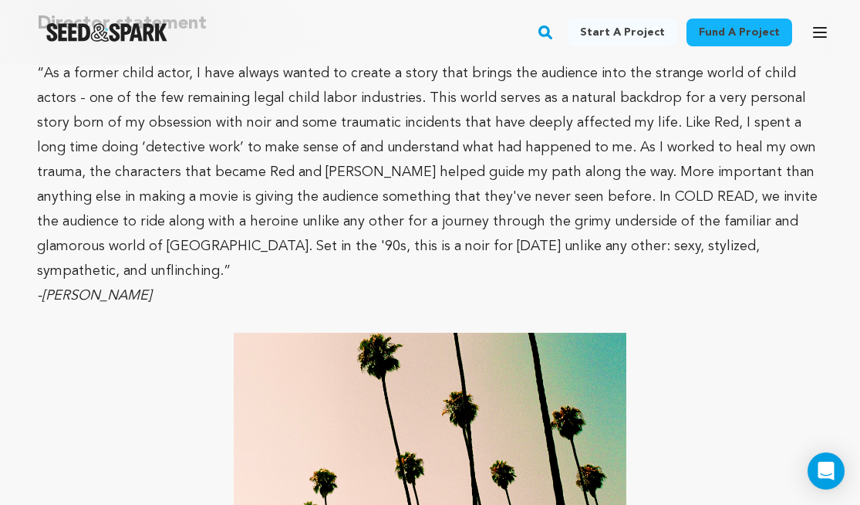
scroll to position [3509, 0]
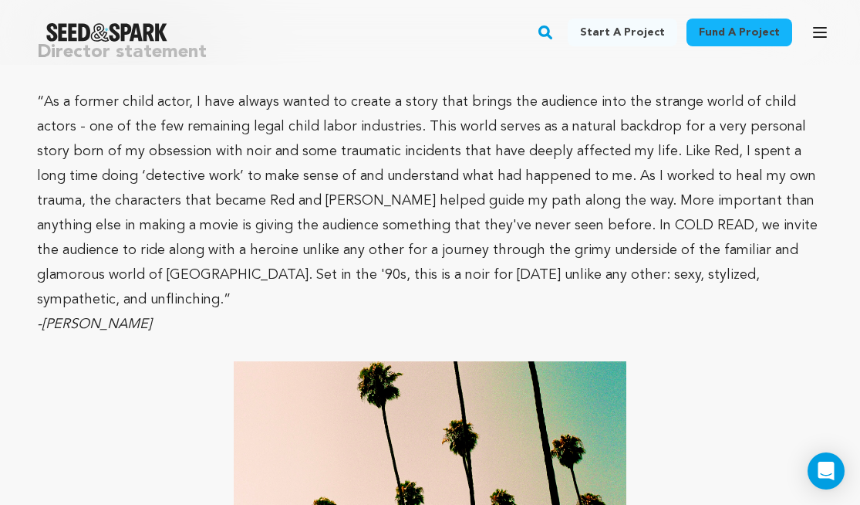
copy div "Loremip Dolorsita CONS ADIP el s doeiusm tempo in utlab etd mag aliquaenimadmi …"
click at [479, 152] on span "“As a former child actor, I have always wanted to create a story that brings th…" at bounding box center [427, 200] width 781 height 211
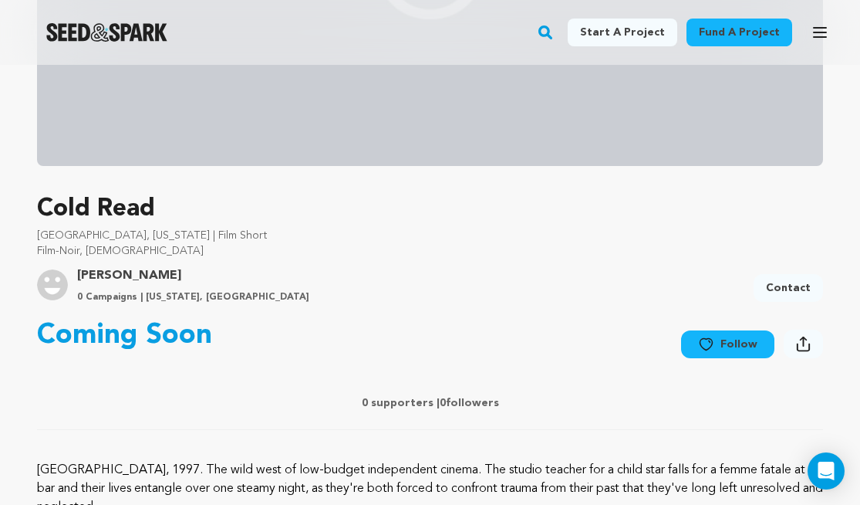
scroll to position [348, 0]
